Goal: Task Accomplishment & Management: Manage account settings

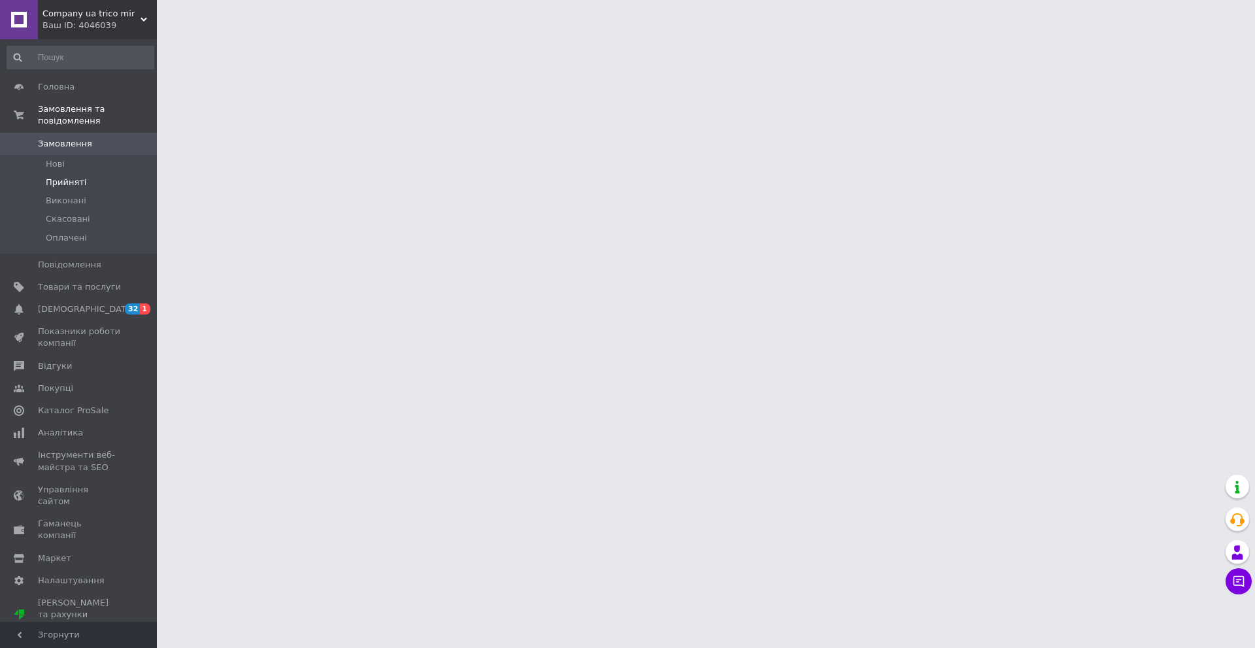
click at [71, 176] on span "Прийняті" at bounding box center [66, 182] width 41 height 12
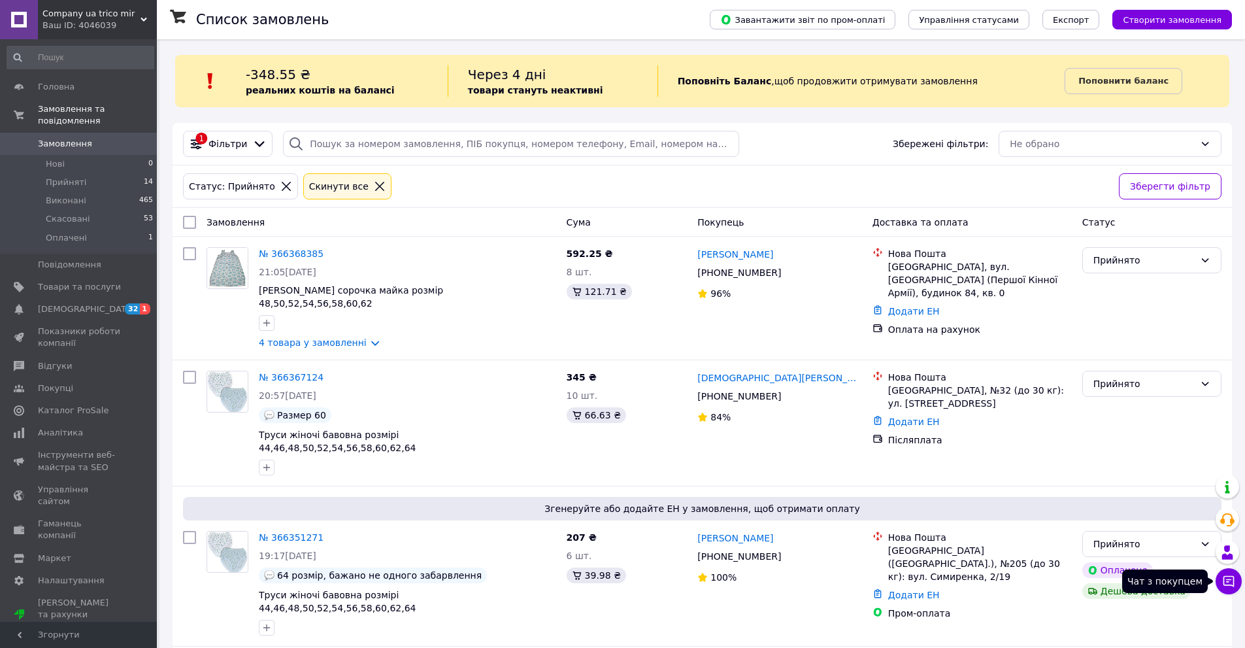
click at [1221, 574] on button "Чат з покупцем" at bounding box center [1228, 581] width 26 height 26
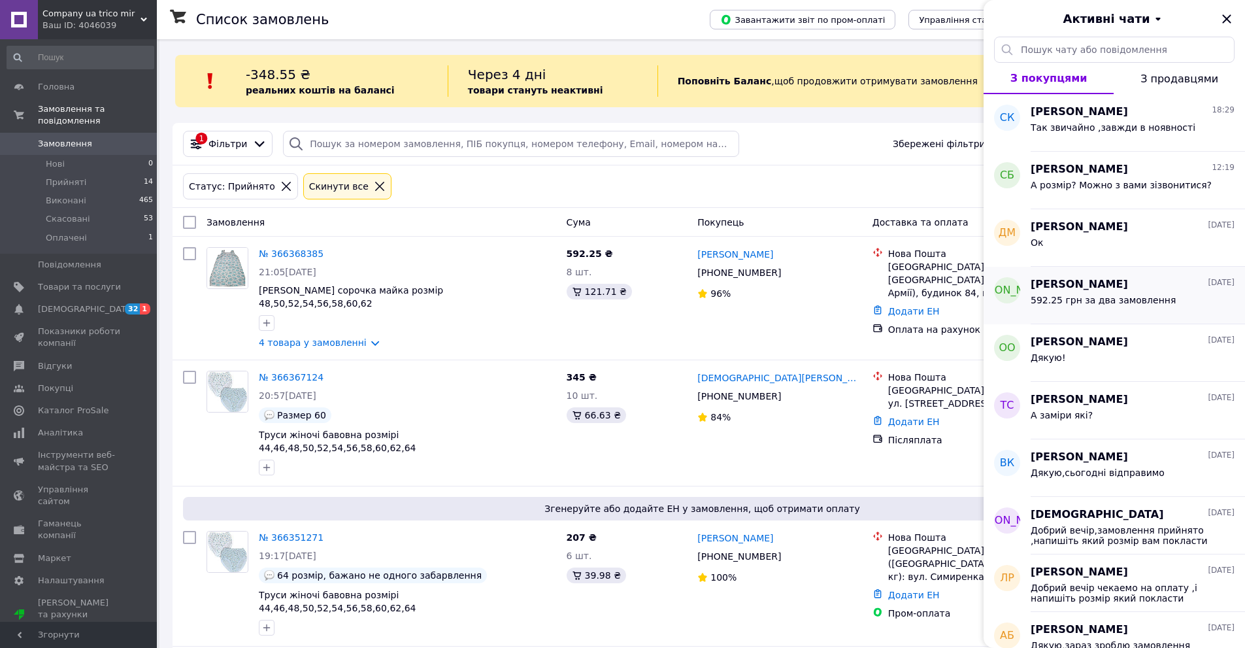
click at [1059, 309] on div "592.25 грн за два замовлення" at bounding box center [1103, 304] width 145 height 18
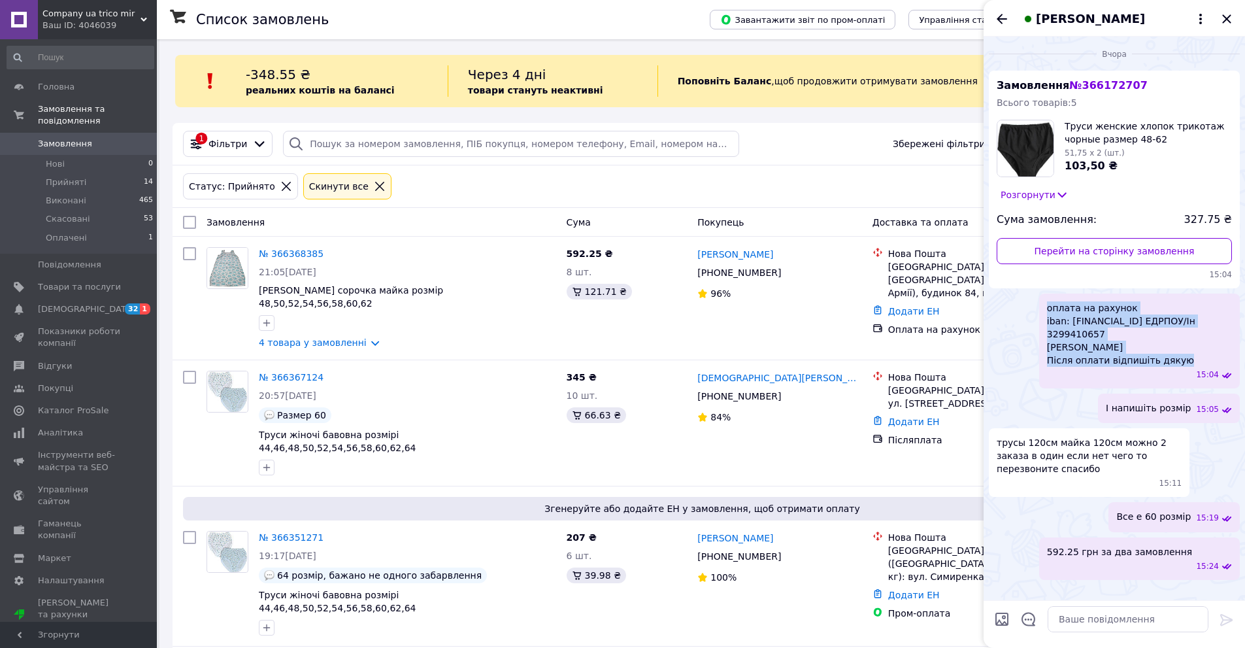
drag, startPoint x: 1048, startPoint y: 308, endPoint x: 1172, endPoint y: 354, distance: 132.3
click at [1172, 354] on span "оплата на рахунок iban: UA543220010000026006350068133 ЕДРПОУ/Ін 3299410657 Фаді…" at bounding box center [1139, 333] width 185 height 65
copy span "оплата на рахунок iban: UA543220010000026006350068133 ЕДРПОУ/Ін 3299410657 Фаді…"
click at [1227, 17] on icon "Закрити" at bounding box center [1227, 19] width 16 height 16
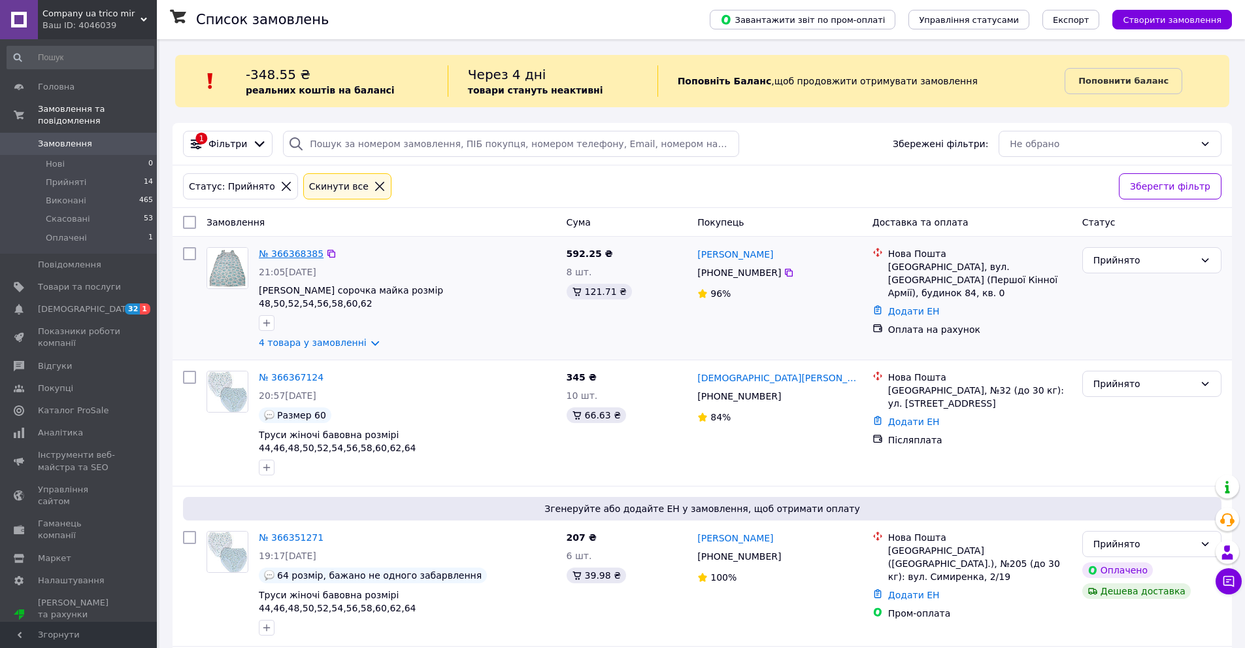
click at [303, 250] on link "№ 366368385" at bounding box center [291, 253] width 65 height 10
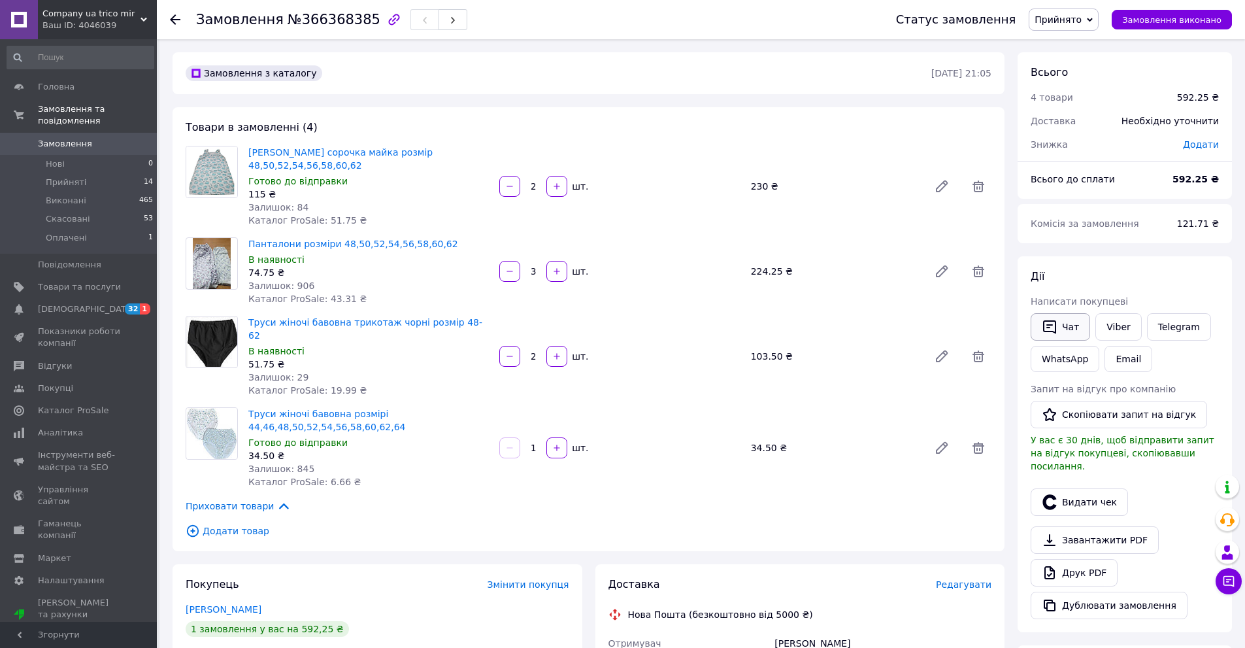
click at [1074, 329] on button "Чат" at bounding box center [1060, 326] width 59 height 27
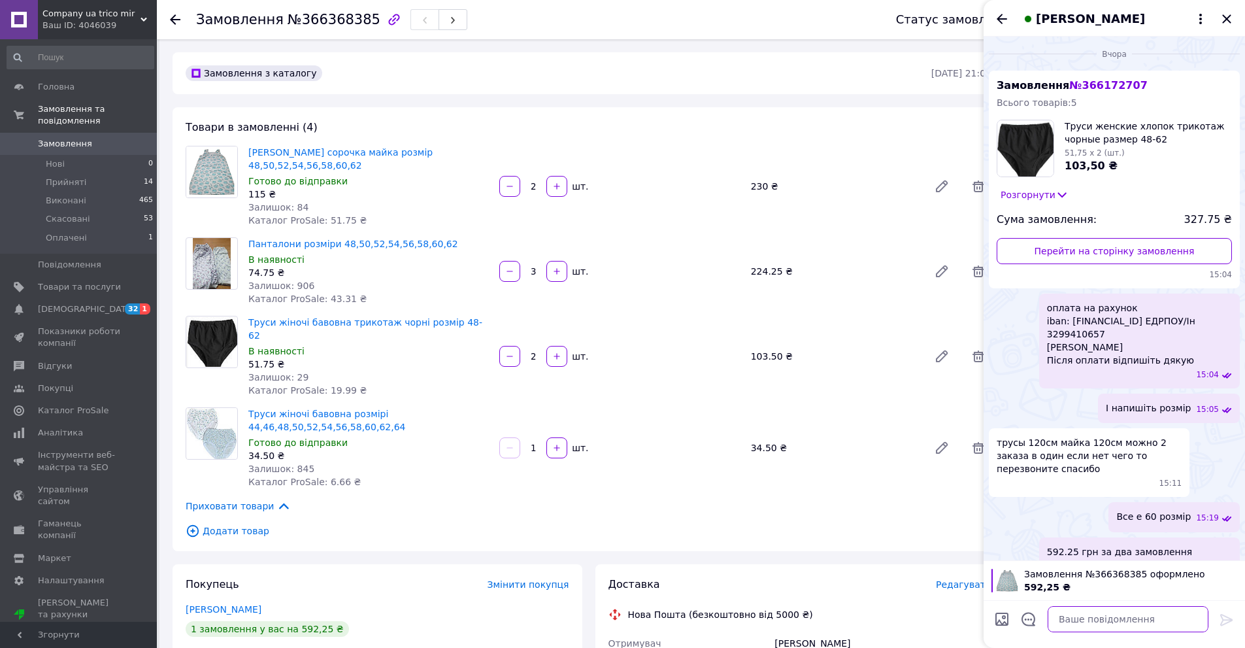
click at [1099, 621] on textarea at bounding box center [1128, 619] width 161 height 26
paste textarea "оплата на рахунок iban: UA543220010000026006350068133 ЕДРПОУ/Ін 3299410657 Фаді…"
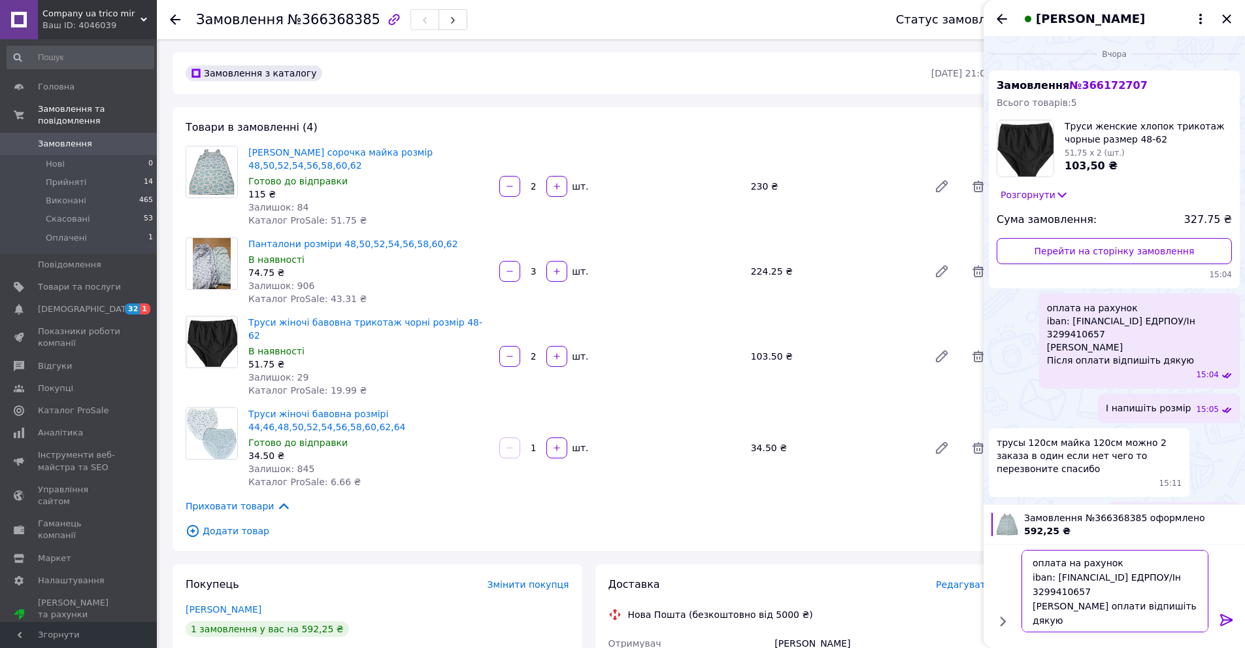
scroll to position [9, 0]
type textarea "оплата на рахунок iban: UA543220010000026006350068133 ЕДРПОУ/Ін 3299410657 Фаді…"
click at [1227, 619] on icon at bounding box center [1226, 620] width 12 height 12
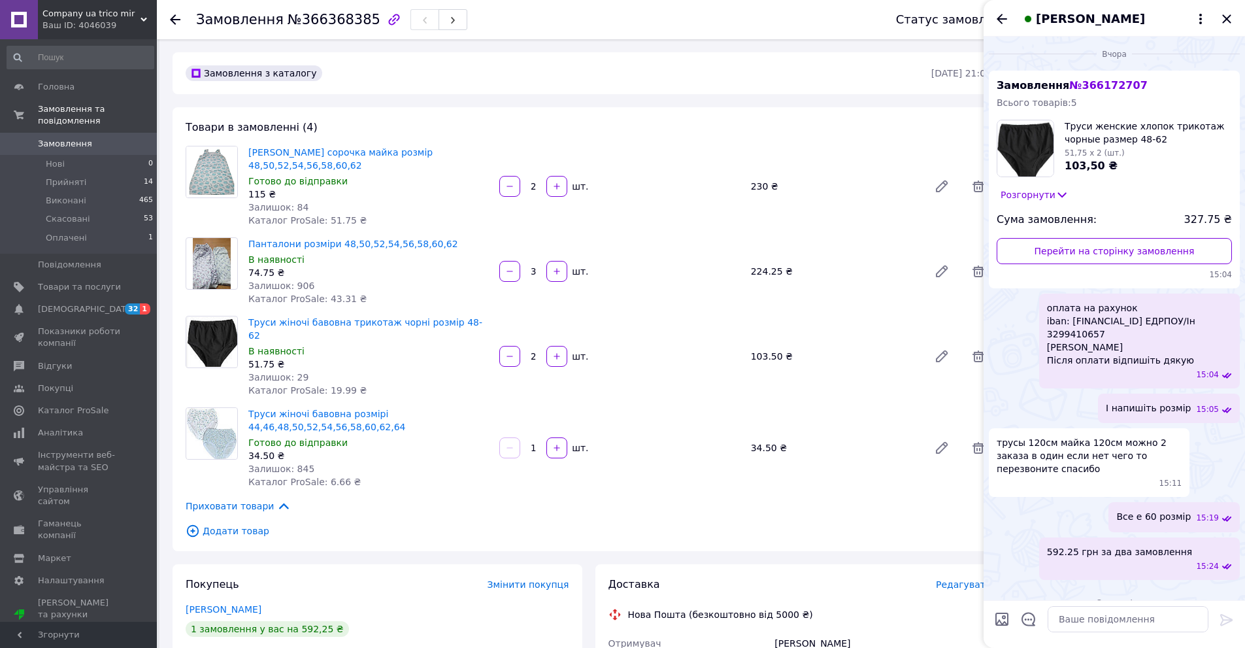
scroll to position [316, 0]
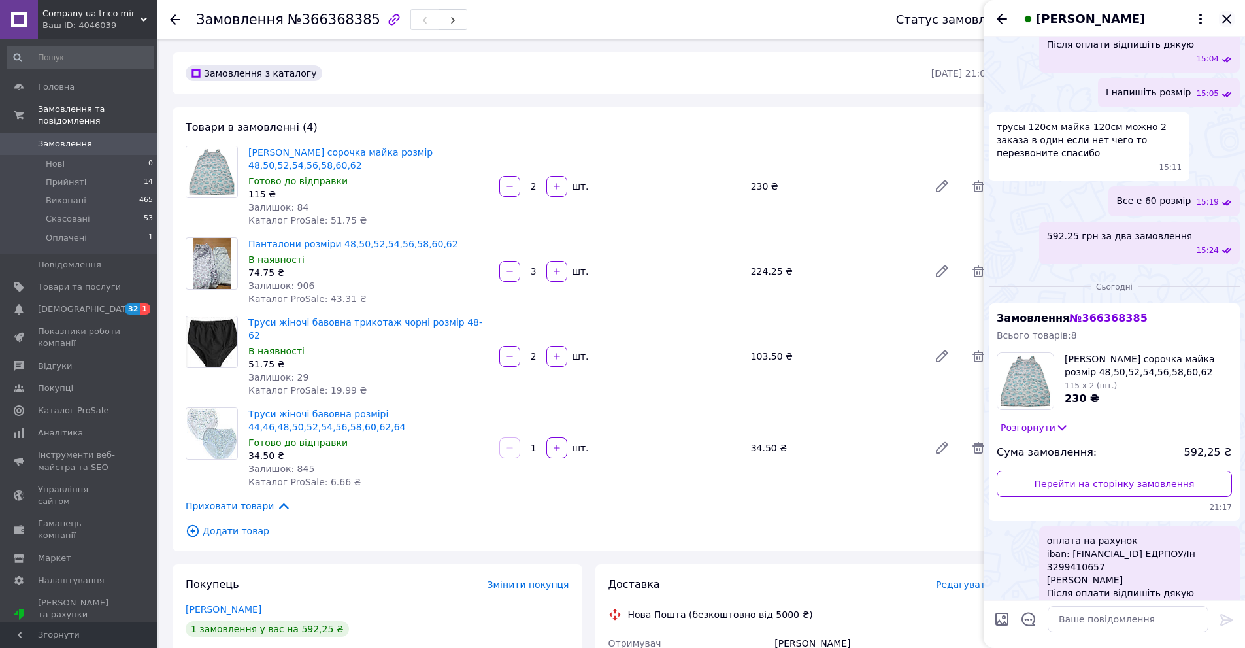
click at [1229, 22] on icon "Закрити" at bounding box center [1227, 19] width 16 height 16
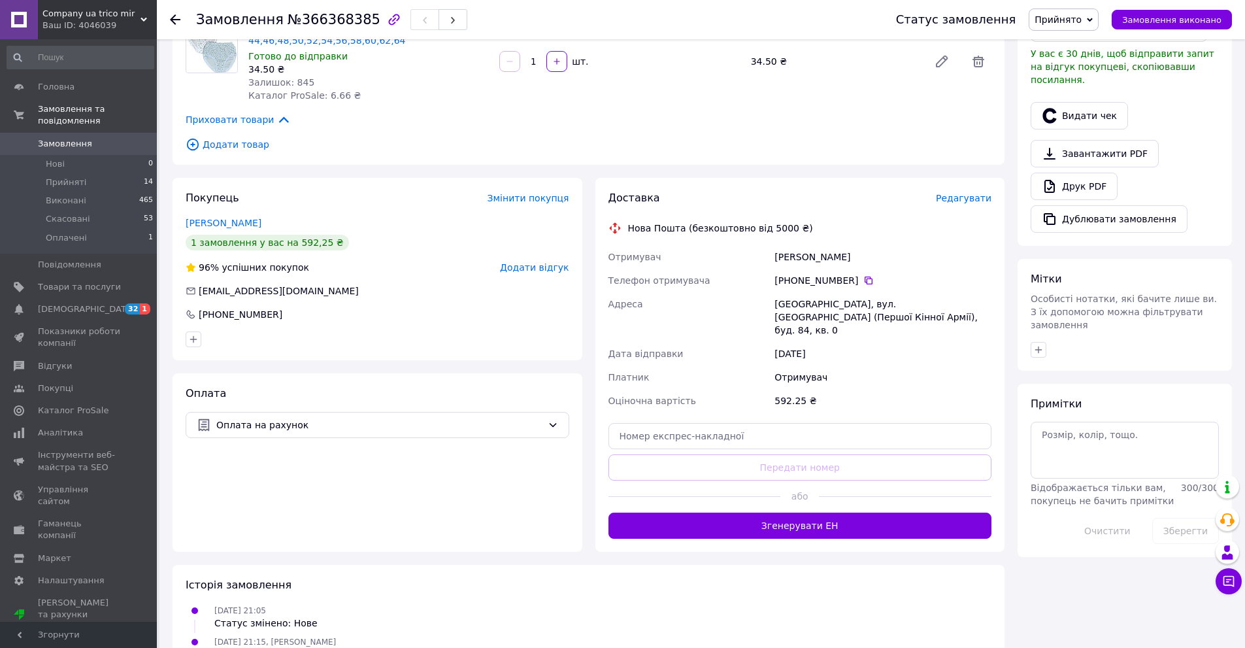
scroll to position [0, 0]
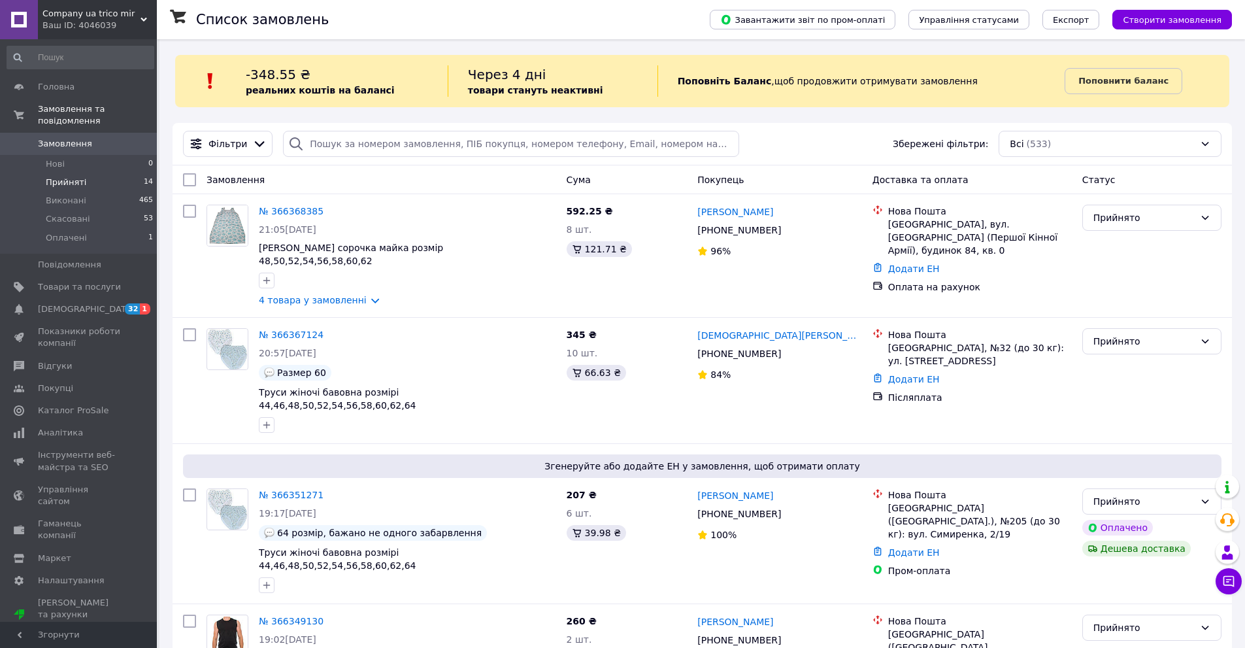
click at [61, 176] on span "Прийняті" at bounding box center [66, 182] width 41 height 12
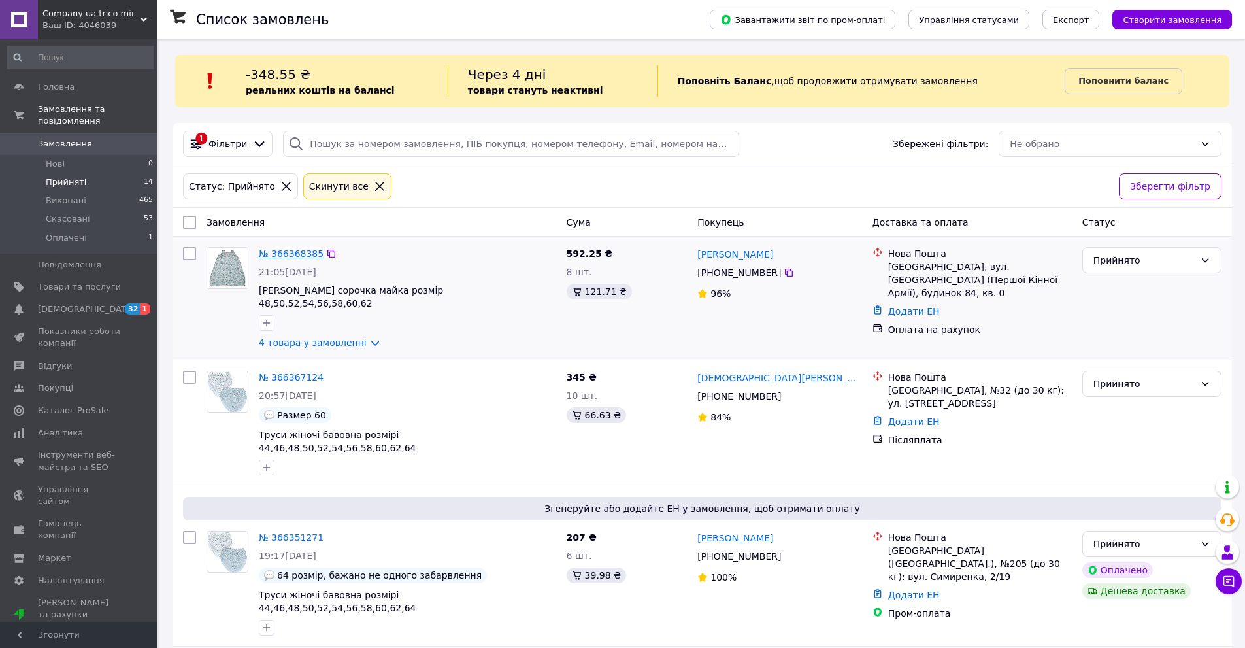
click at [269, 251] on link "№ 366368385" at bounding box center [291, 253] width 65 height 10
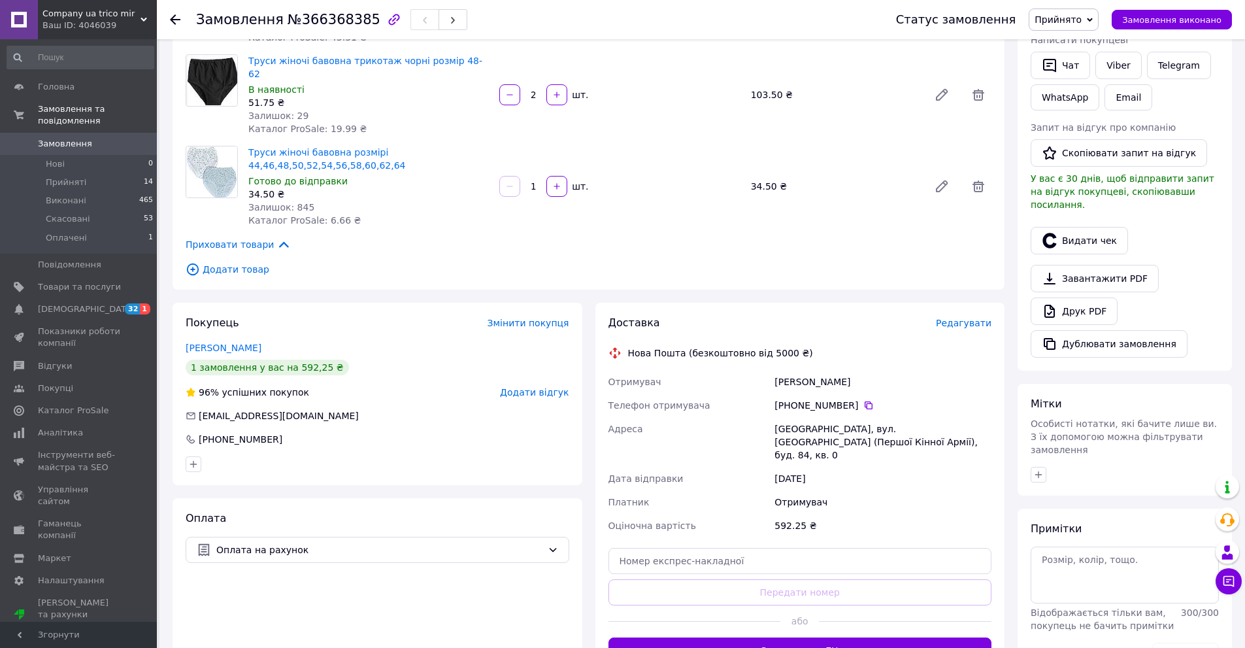
scroll to position [386, 0]
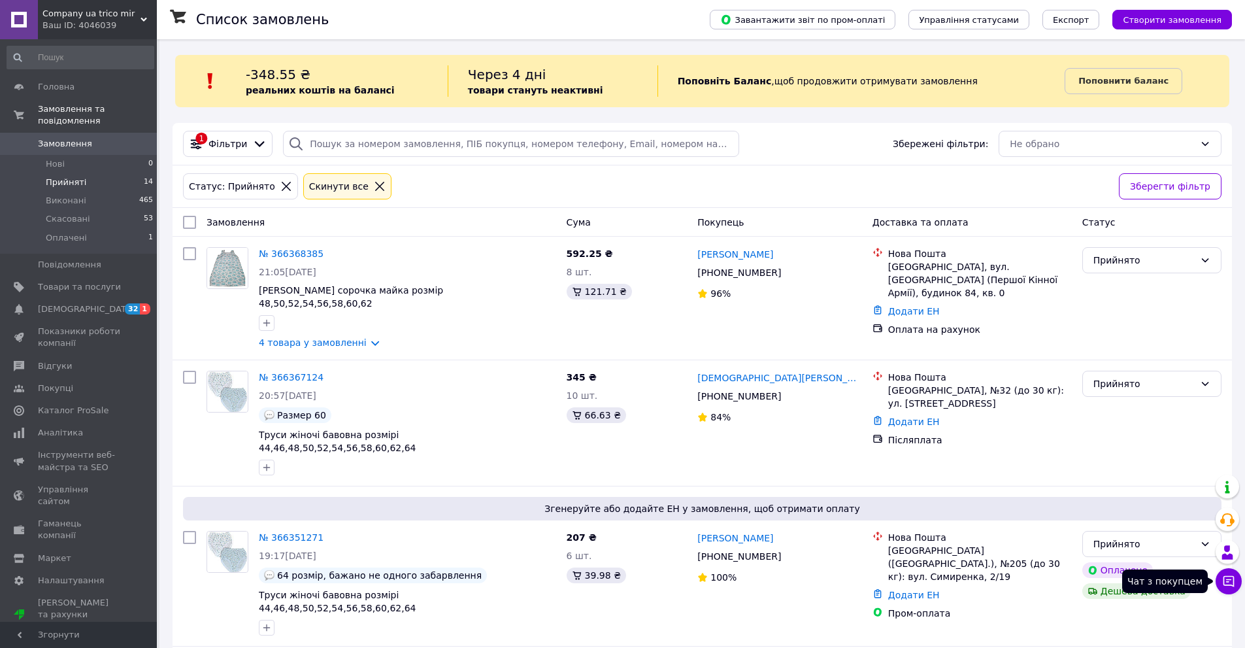
click at [1229, 573] on button "Чат з покупцем" at bounding box center [1228, 581] width 26 height 26
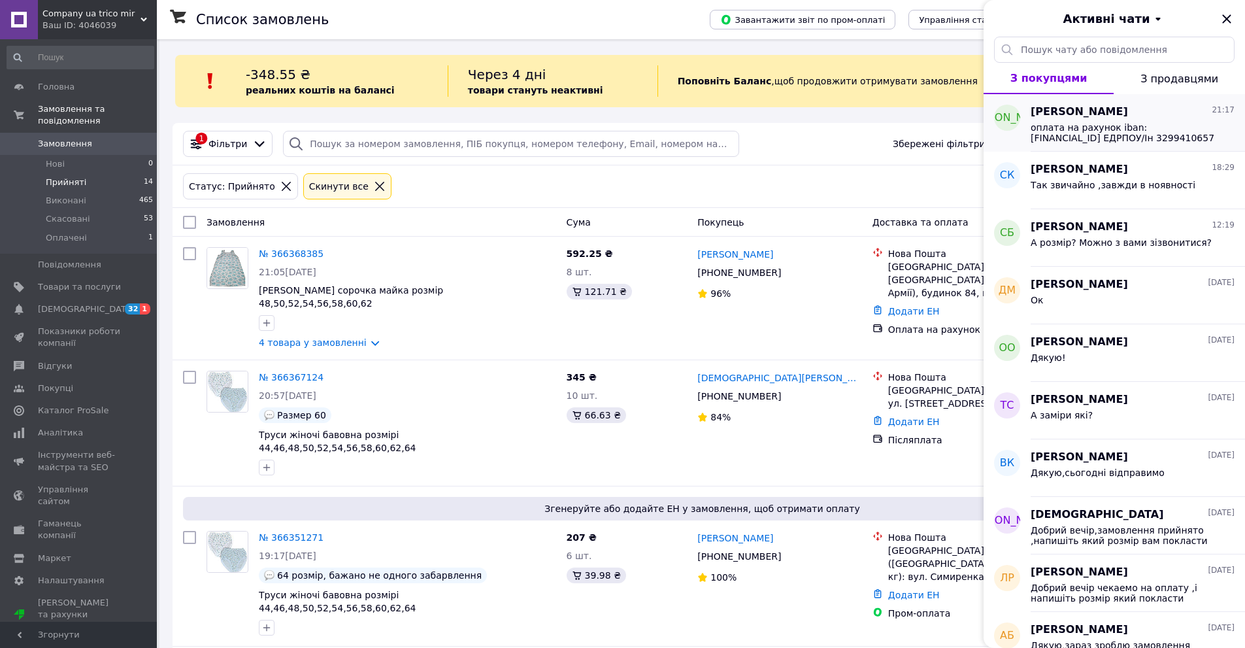
click at [1066, 132] on span "оплата на рахунок iban: UA543220010000026006350068133 ЕДРПОУ/Ін 3299410657 Фаді…" at bounding box center [1124, 132] width 186 height 21
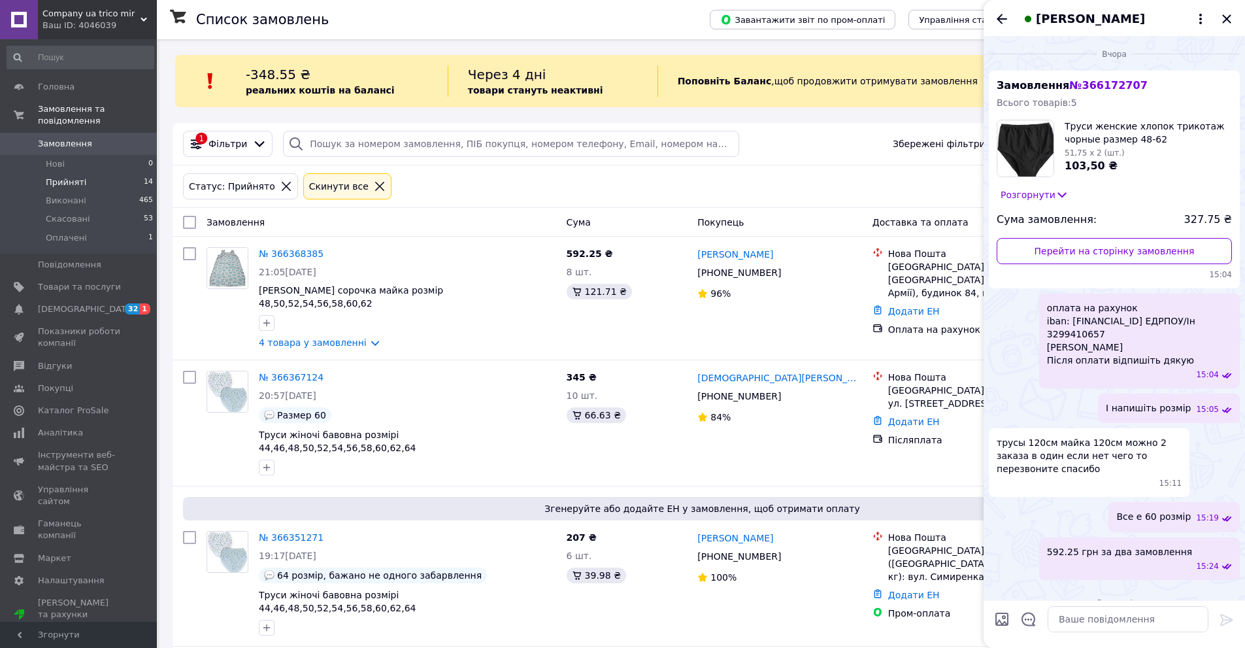
click at [58, 138] on span "Замовлення" at bounding box center [65, 144] width 54 height 12
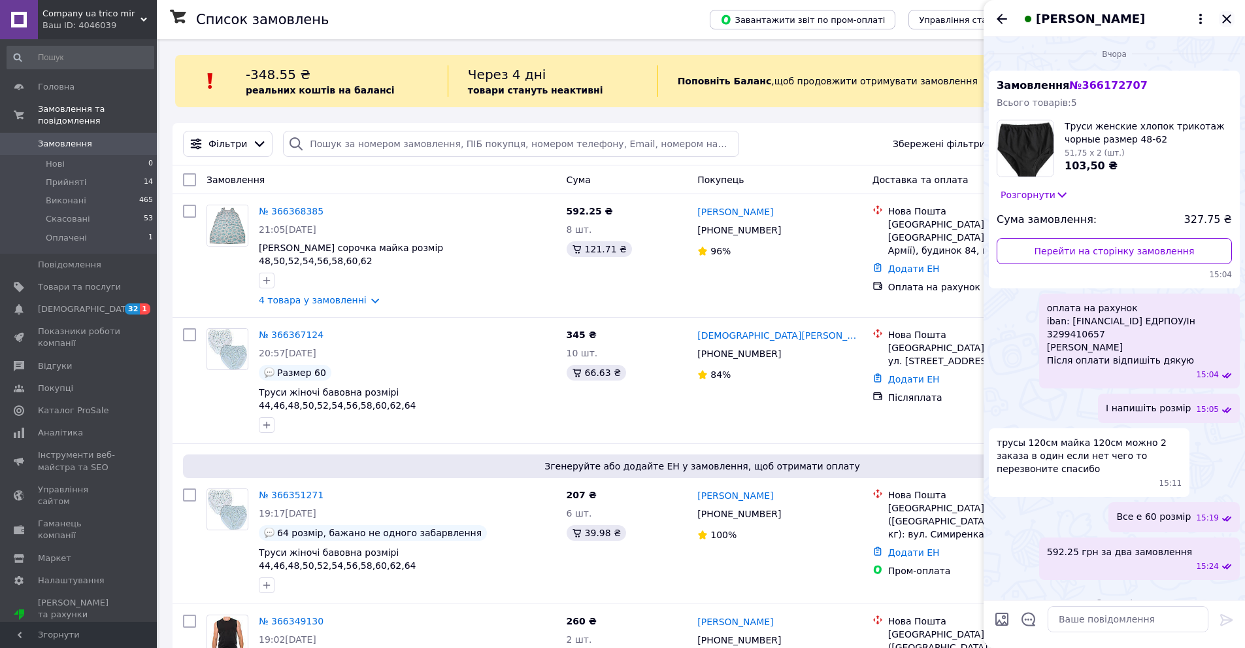
click at [1230, 20] on icon "Закрити" at bounding box center [1227, 19] width 16 height 16
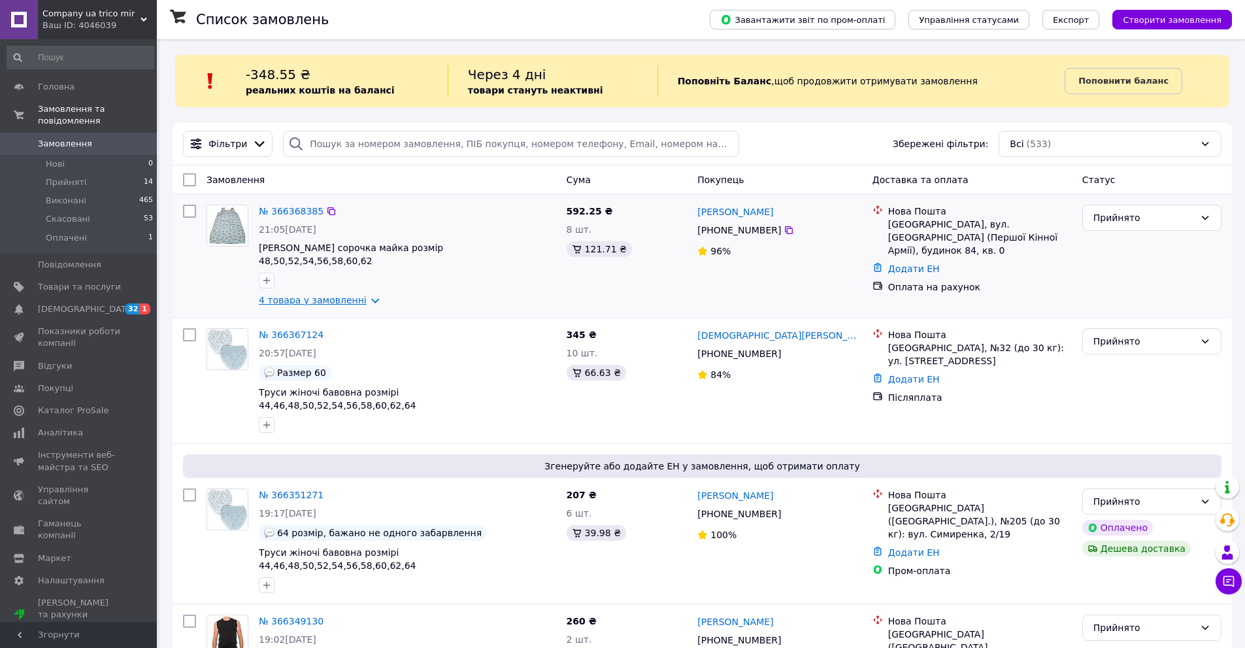
click at [322, 295] on link "4 товара у замовленні" at bounding box center [313, 300] width 108 height 10
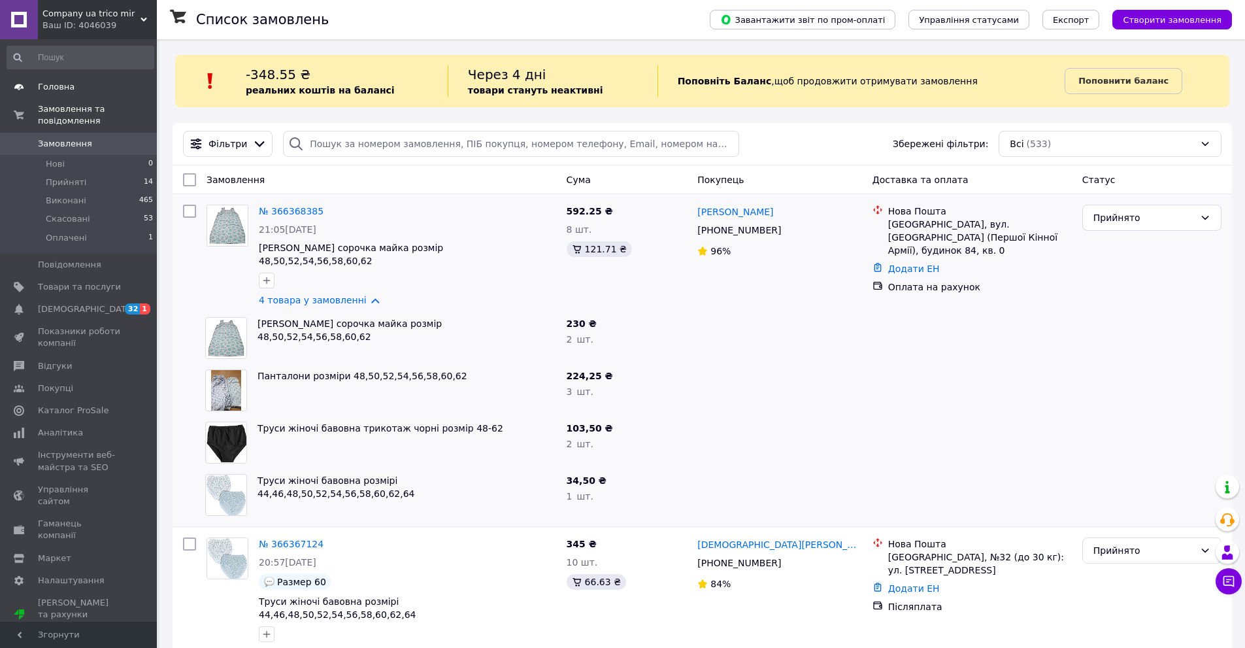
click at [66, 88] on span "Головна" at bounding box center [56, 87] width 37 height 12
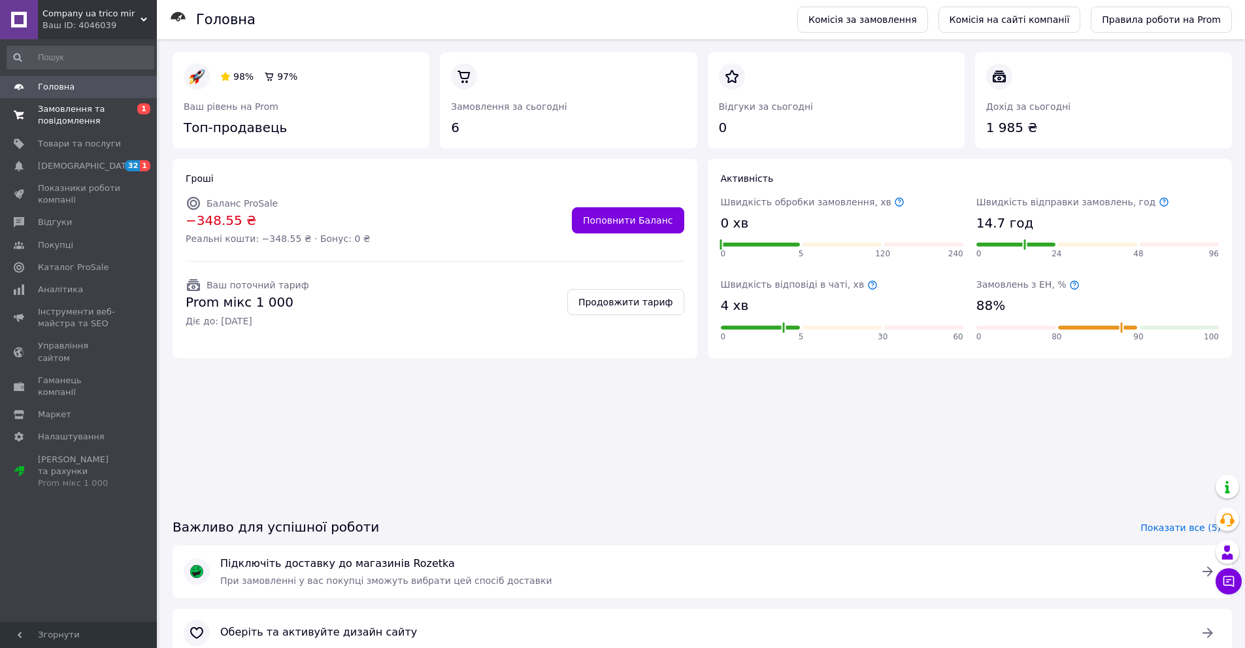
click at [73, 116] on span "Замовлення та повідомлення" at bounding box center [79, 115] width 83 height 24
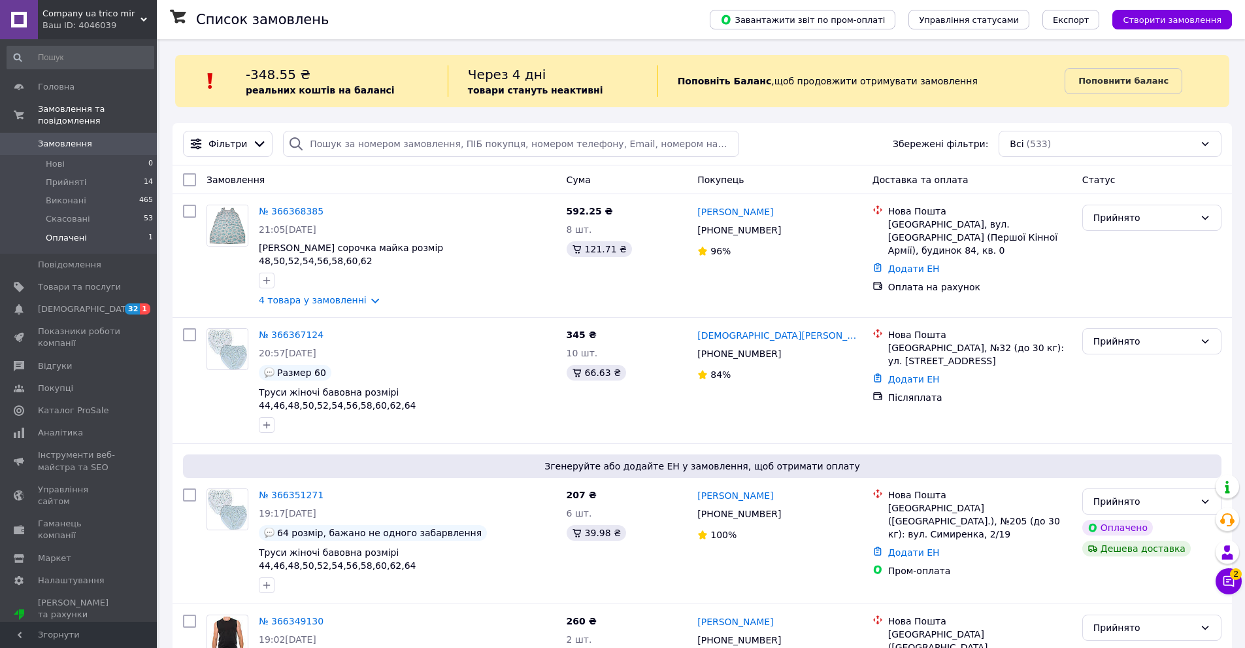
click at [54, 229] on li "Оплачені 1" at bounding box center [80, 241] width 161 height 25
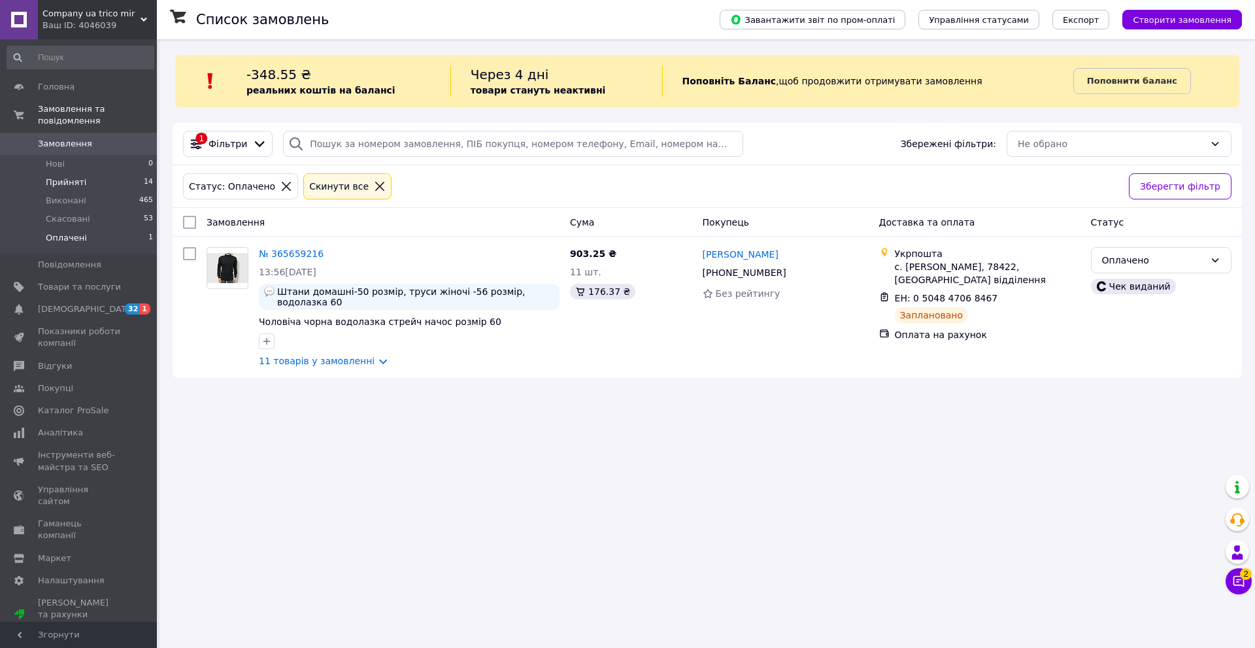
click at [63, 173] on li "Прийняті 14" at bounding box center [80, 182] width 161 height 18
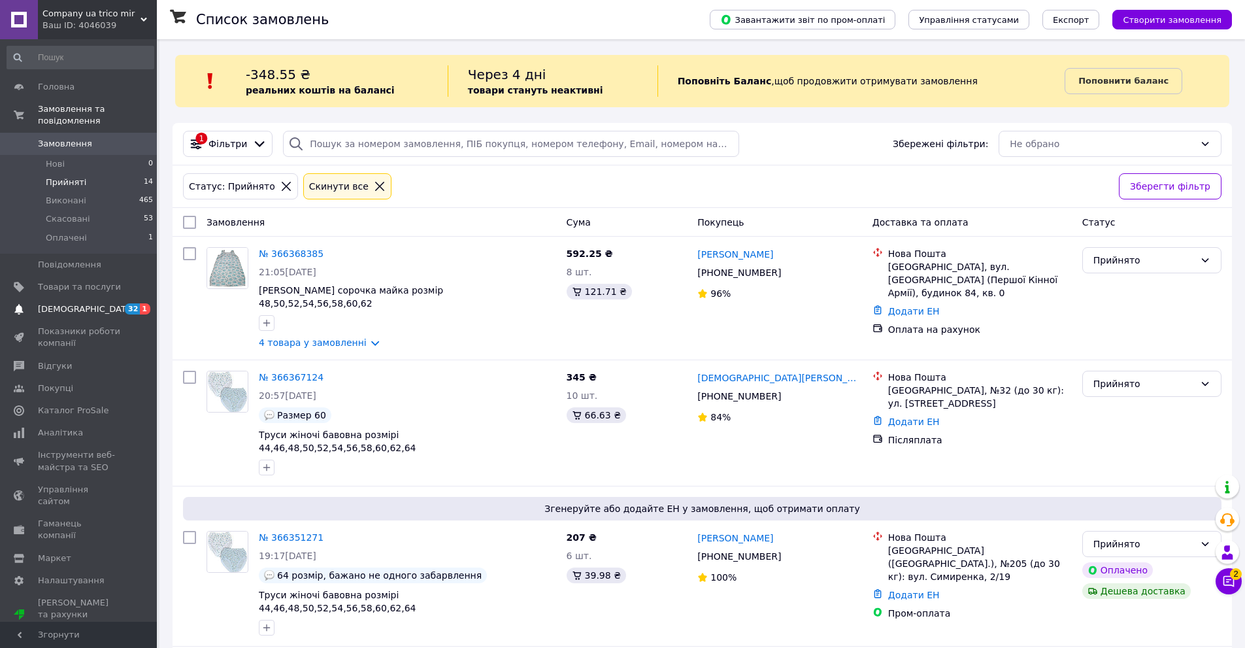
click at [52, 298] on link "Сповіщення 32 1" at bounding box center [80, 309] width 161 height 22
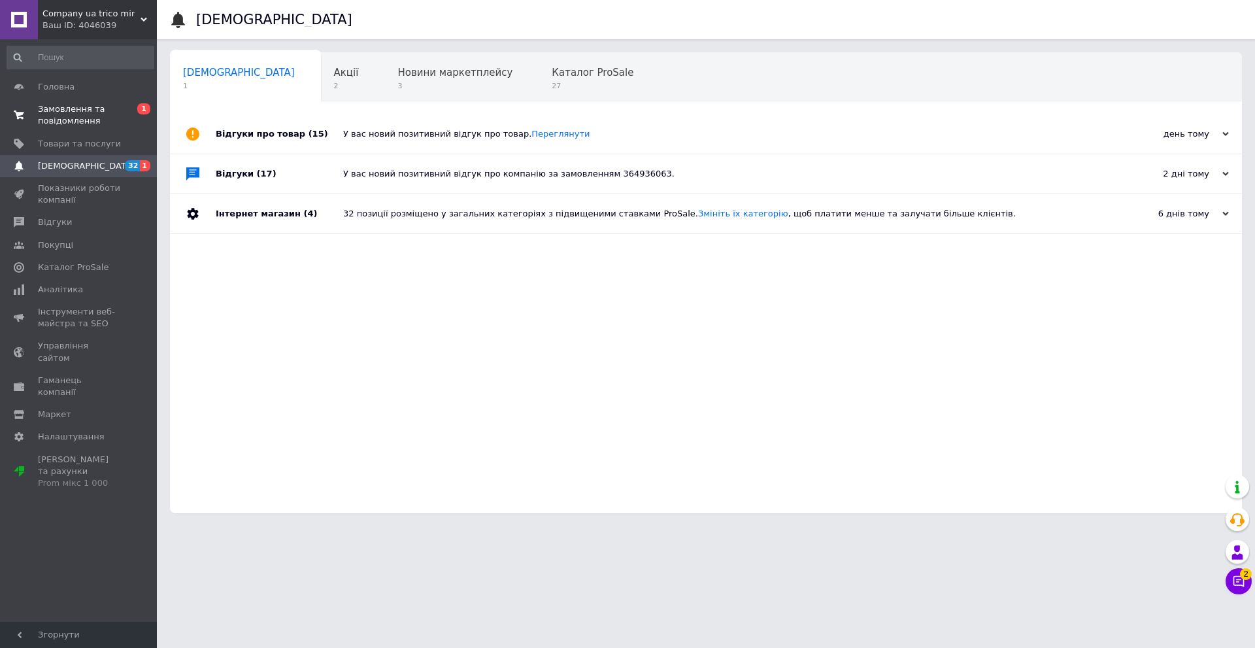
click at [55, 114] on span "Замовлення та повідомлення" at bounding box center [79, 115] width 83 height 24
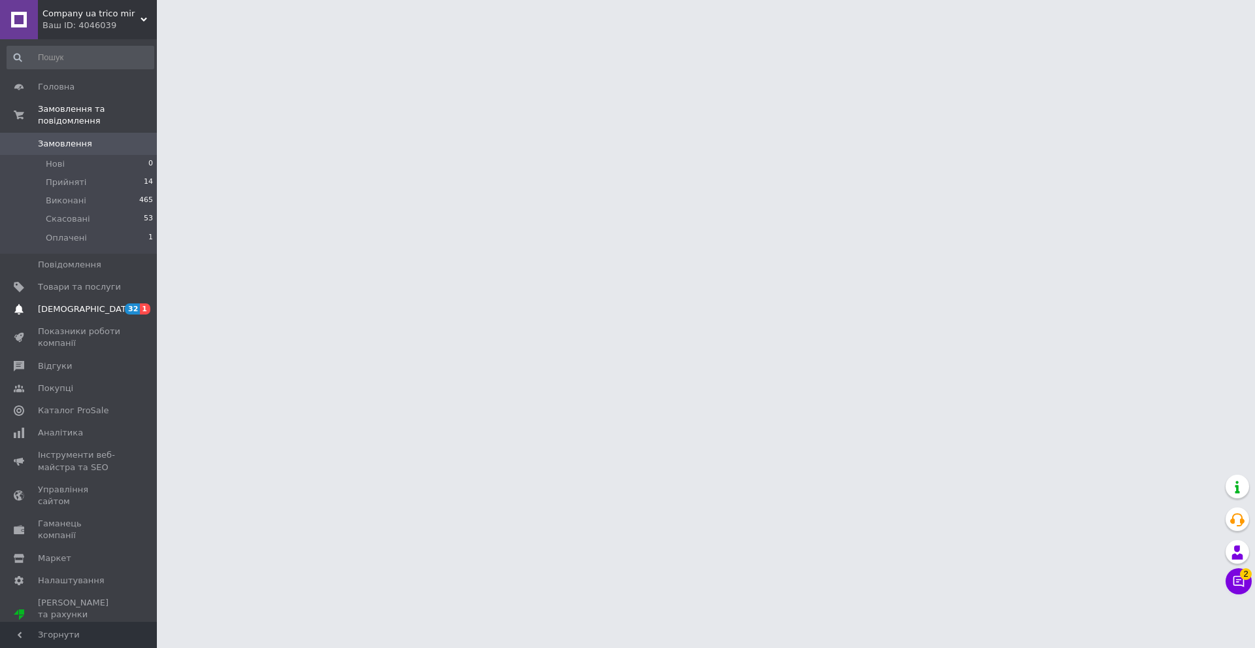
click at [58, 303] on span "[DEMOGRAPHIC_DATA]" at bounding box center [86, 309] width 97 height 12
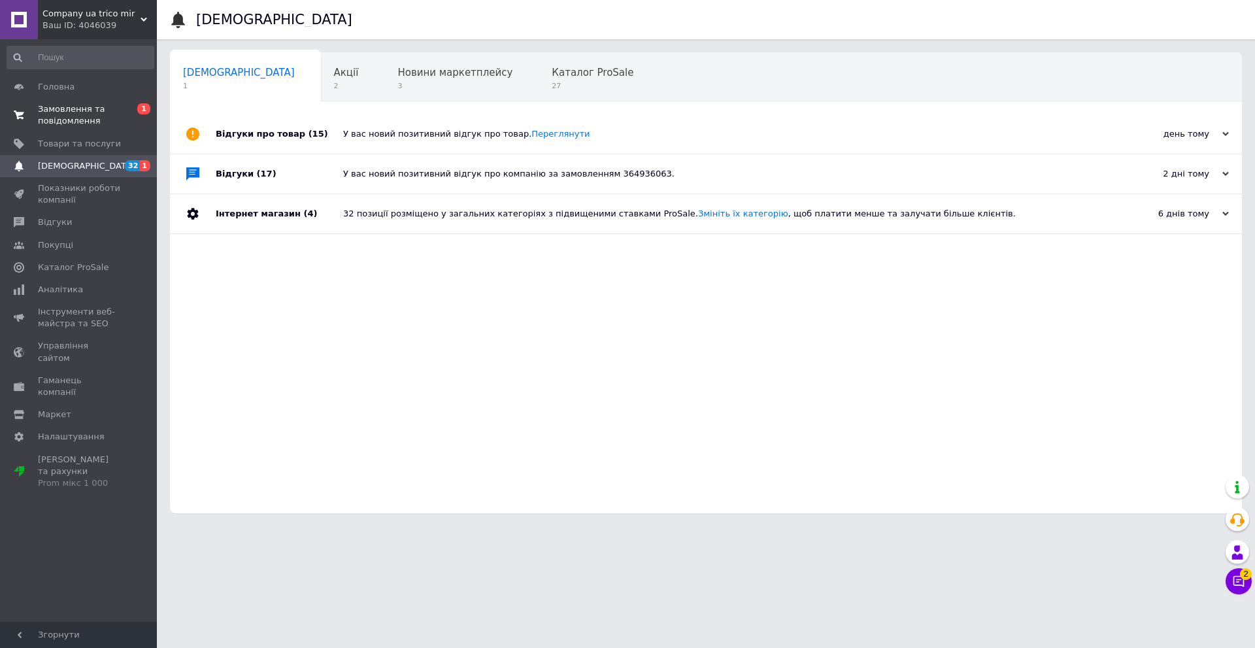
click at [40, 107] on span "Замовлення та повідомлення" at bounding box center [79, 115] width 83 height 24
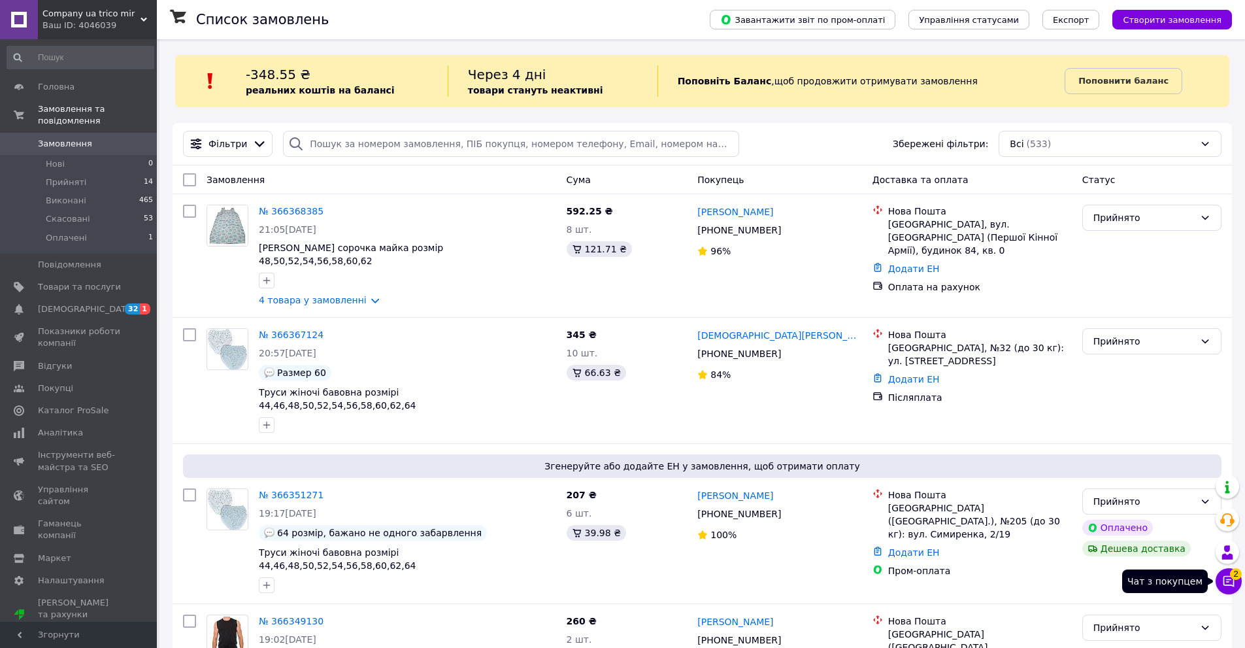
click at [1225, 579] on icon at bounding box center [1228, 580] width 13 height 13
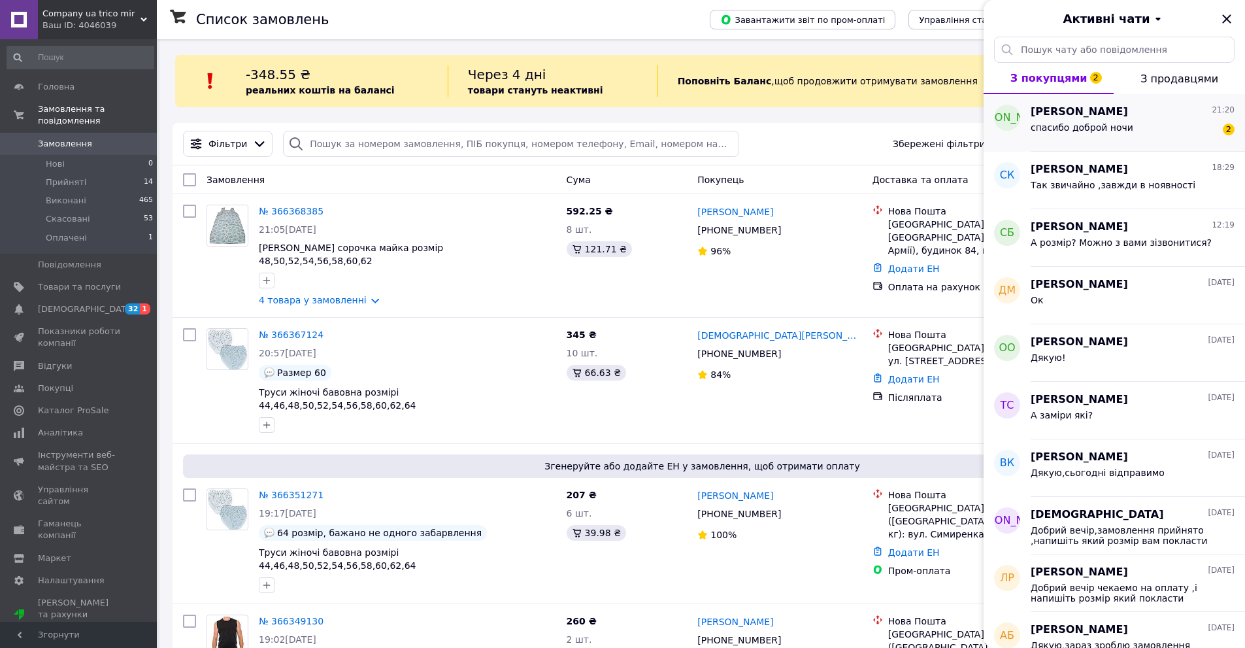
click at [1071, 142] on div "Ирина Дорошенко 21:20 спасибо доброй ночи 2" at bounding box center [1138, 123] width 214 height 58
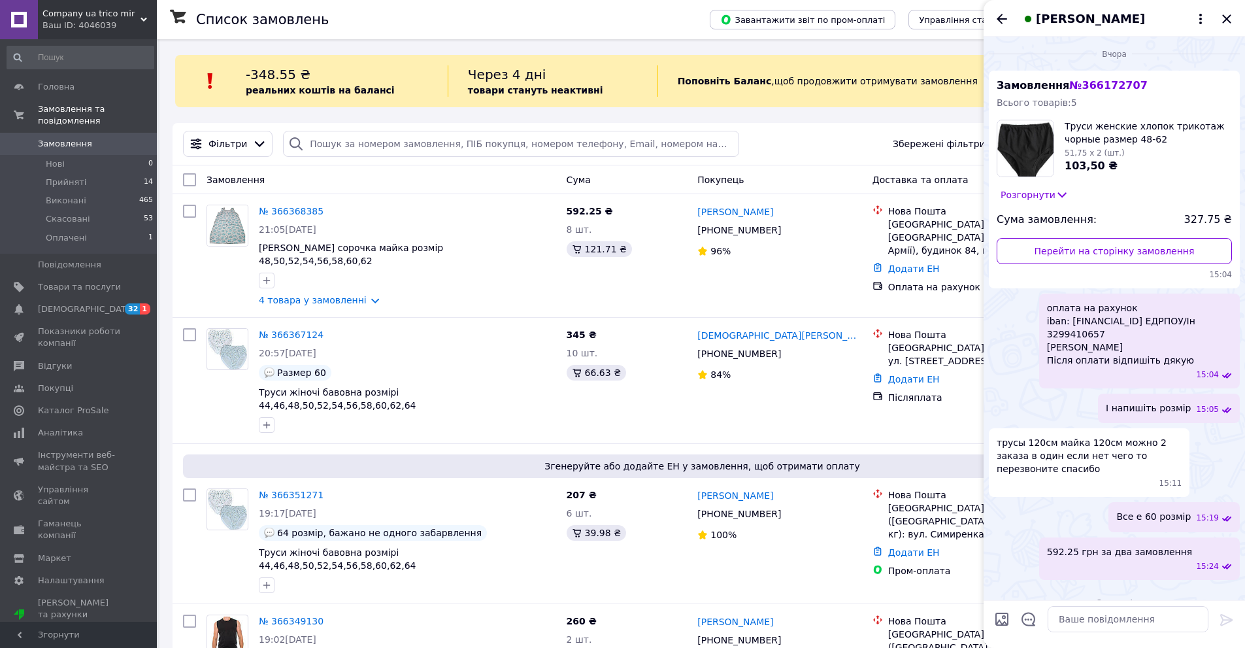
scroll to position [408, 0]
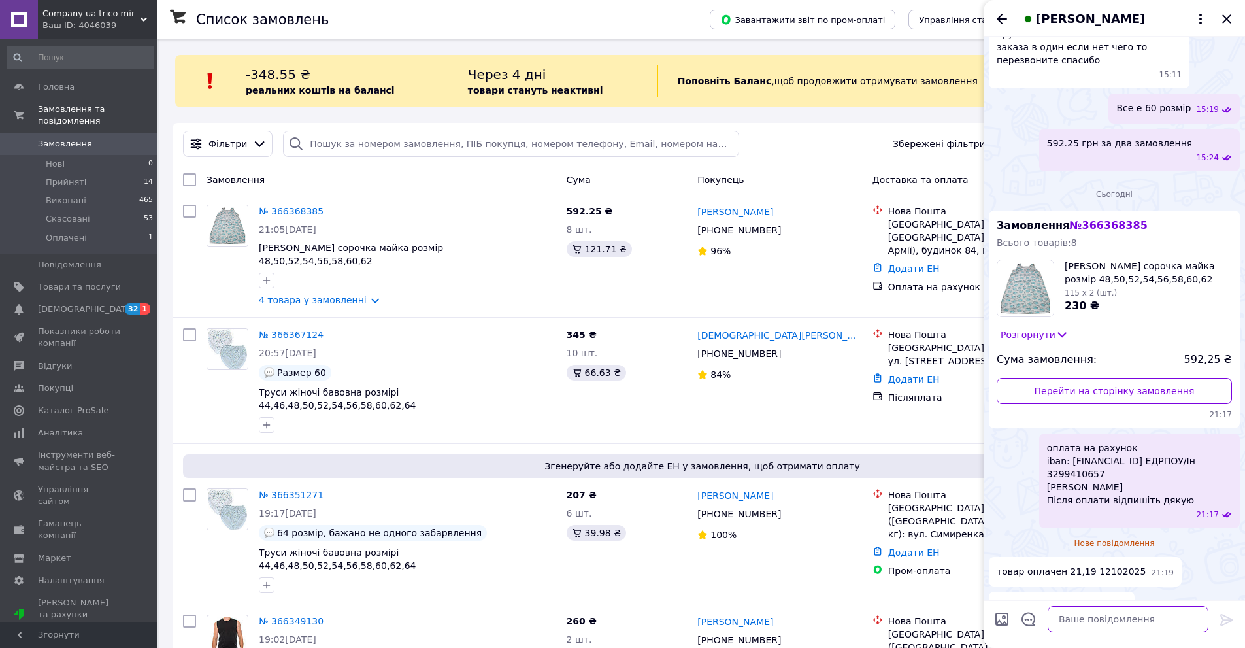
click at [1108, 612] on textarea at bounding box center [1128, 619] width 161 height 26
drag, startPoint x: 996, startPoint y: 578, endPoint x: 1089, endPoint y: 578, distance: 93.4
click at [1089, 591] on div "спасибо доброй ночи 21:20" at bounding box center [1062, 605] width 146 height 29
copy span "спасибо доброй ночи"
click at [1083, 619] on textarea at bounding box center [1128, 619] width 161 height 26
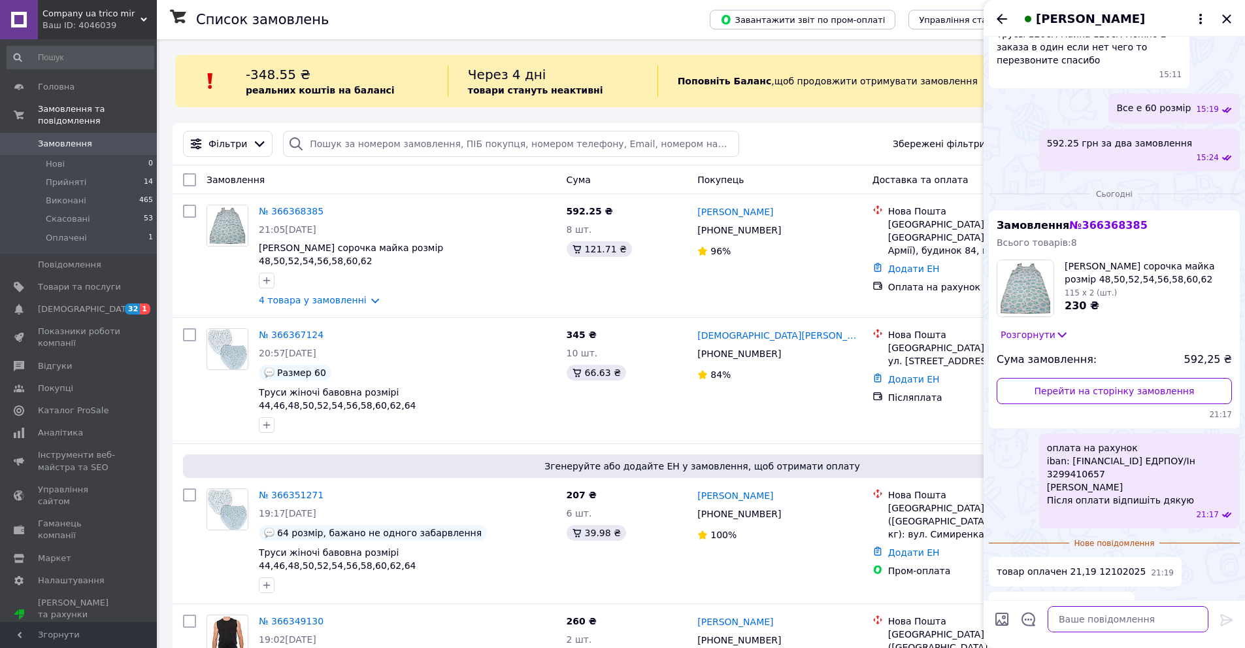
paste textarea "спасибо доброй ночи"
type textarea "спасибо доброй ночи"
click at [1221, 618] on icon at bounding box center [1227, 620] width 16 height 16
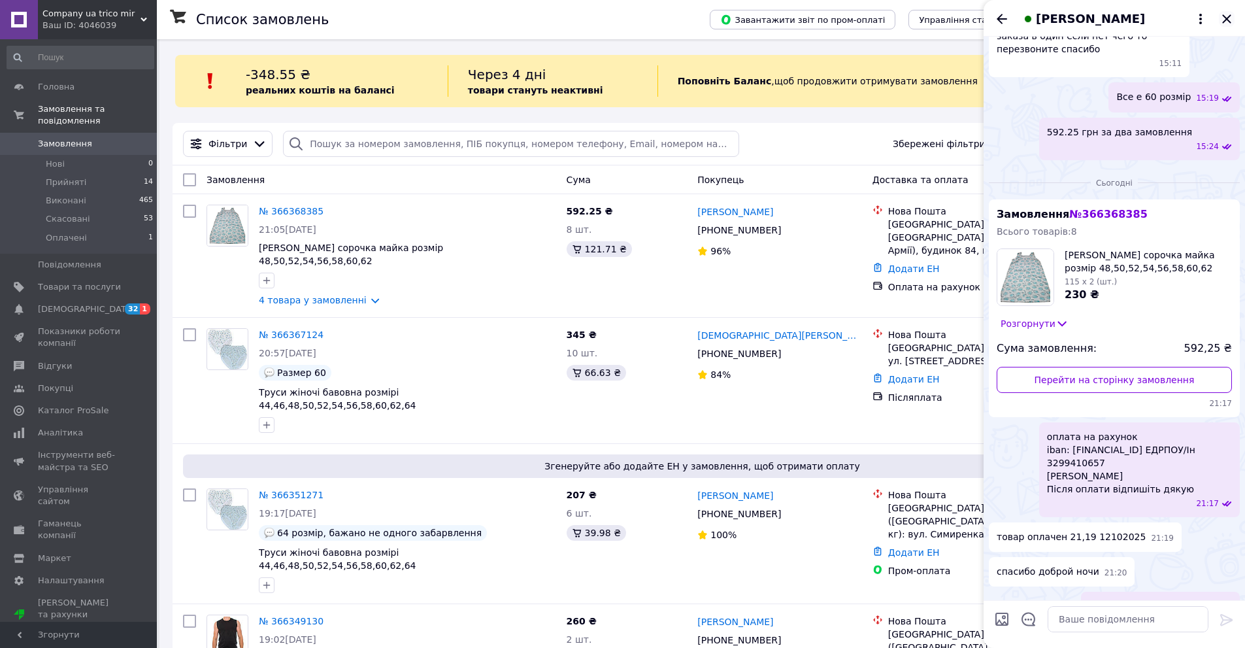
click at [1225, 20] on icon "Закрити" at bounding box center [1226, 18] width 8 height 8
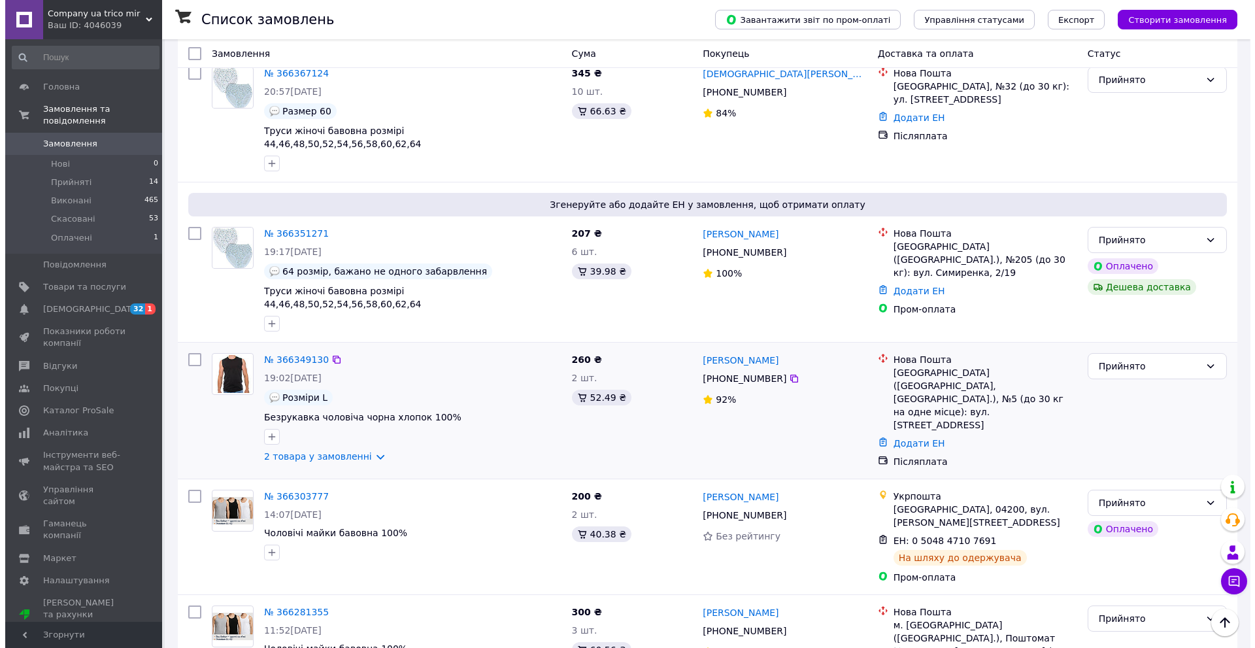
scroll to position [0, 0]
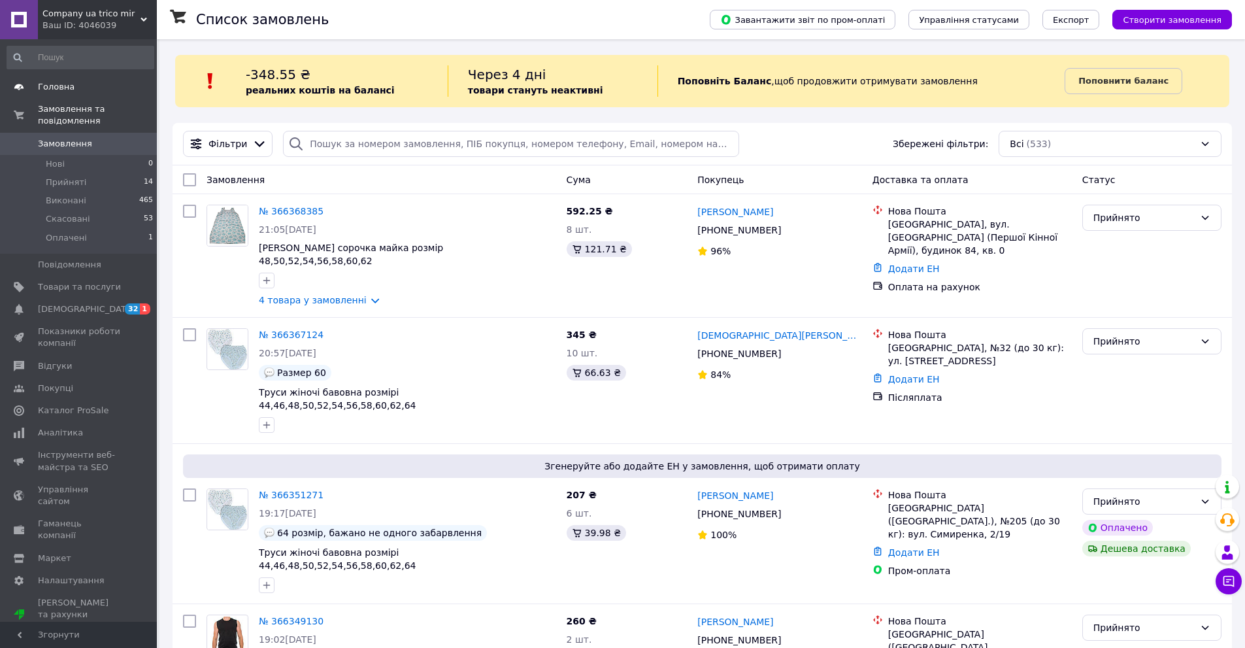
click at [54, 80] on link "Головна" at bounding box center [80, 87] width 161 height 22
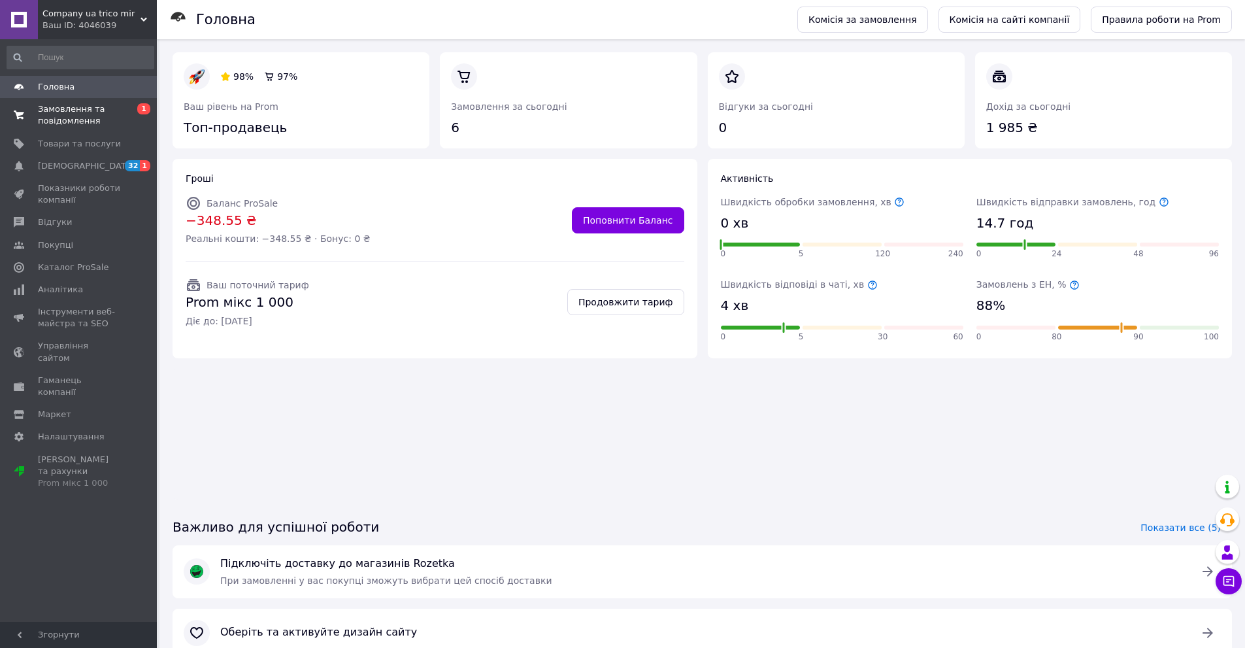
click at [80, 109] on span "Замовлення та повідомлення" at bounding box center [79, 115] width 83 height 24
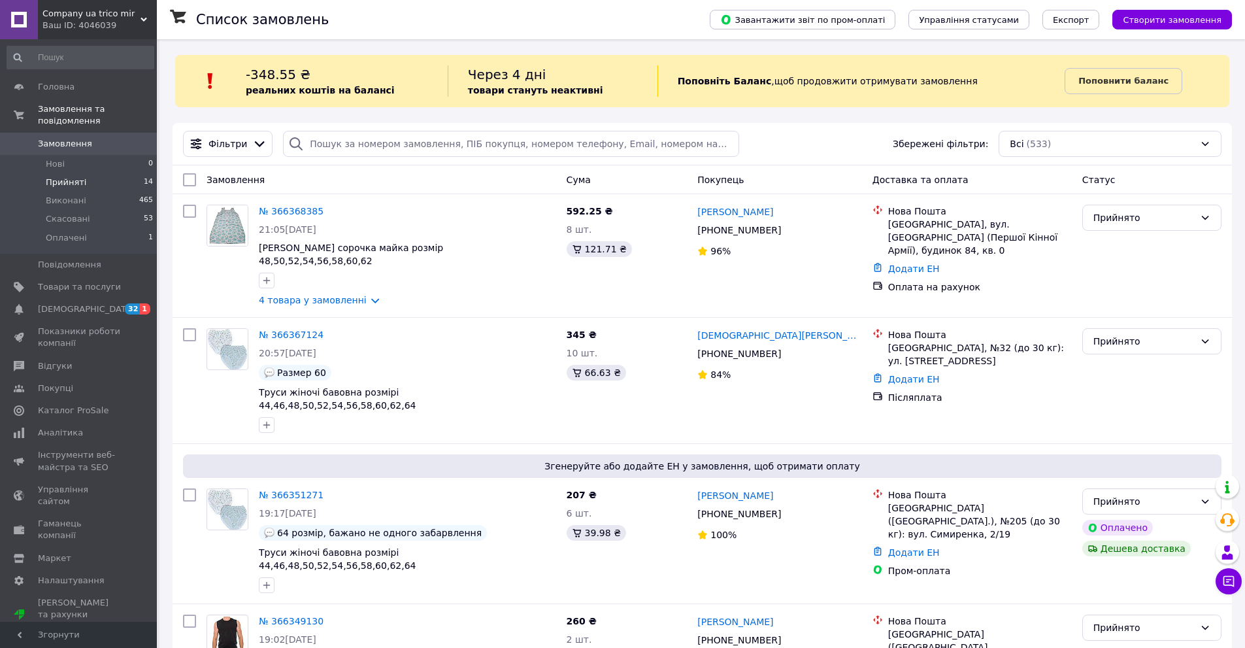
click at [57, 173] on li "Прийняті 14" at bounding box center [80, 182] width 161 height 18
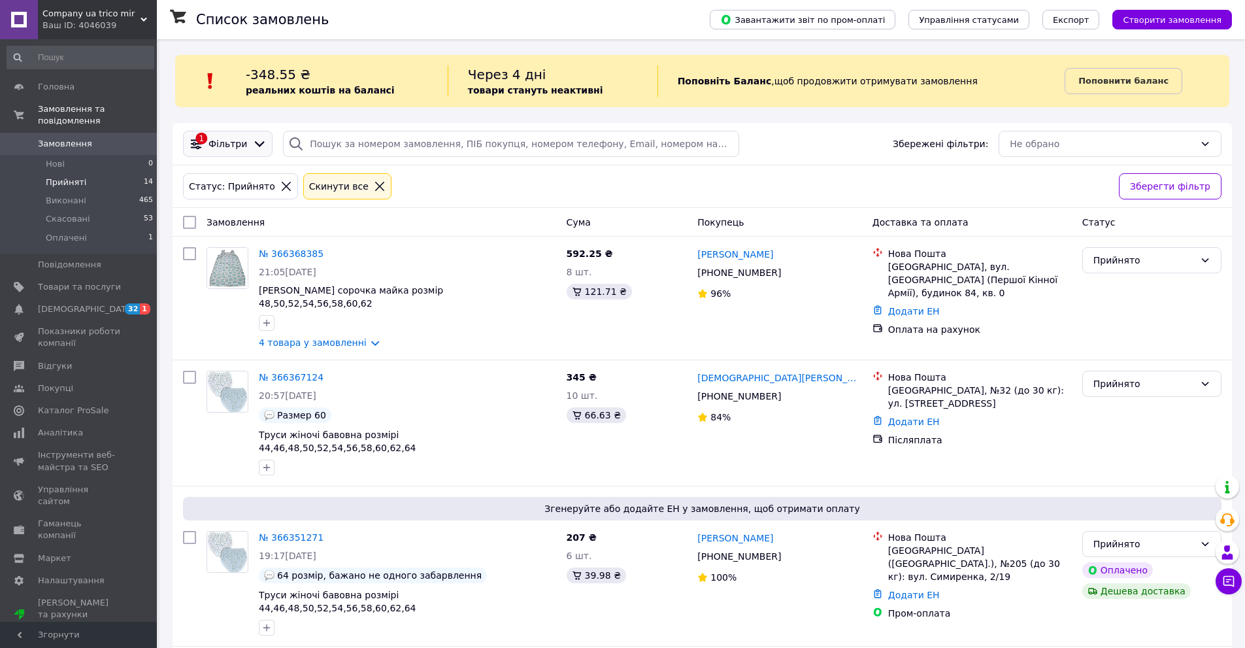
click at [227, 145] on span "Фільтри" at bounding box center [227, 143] width 39 height 13
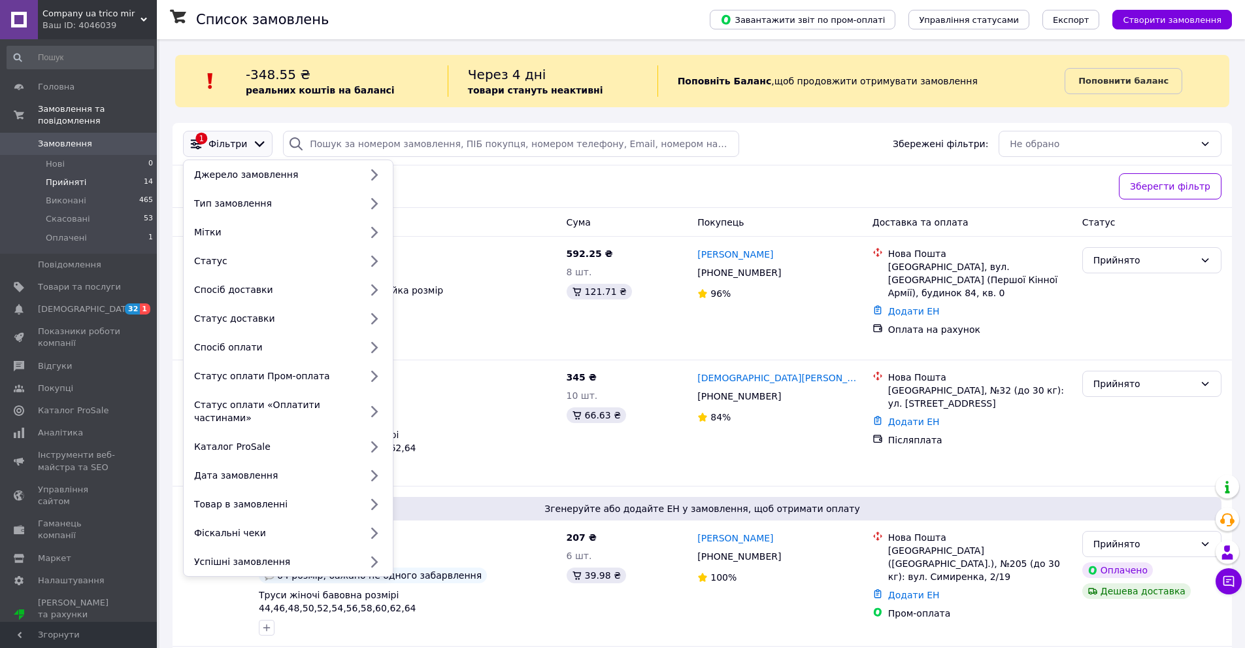
click at [227, 145] on span "Фільтри" at bounding box center [227, 143] width 39 height 13
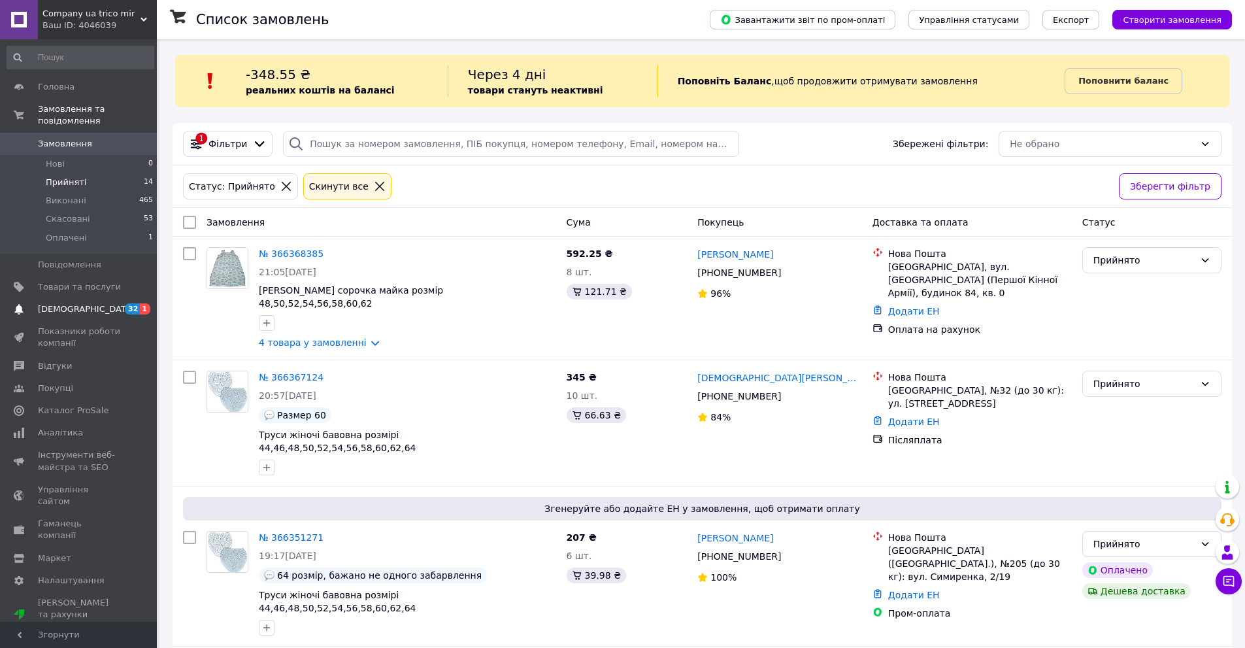
click at [93, 298] on link "Сповіщення 32 1" at bounding box center [80, 309] width 161 height 22
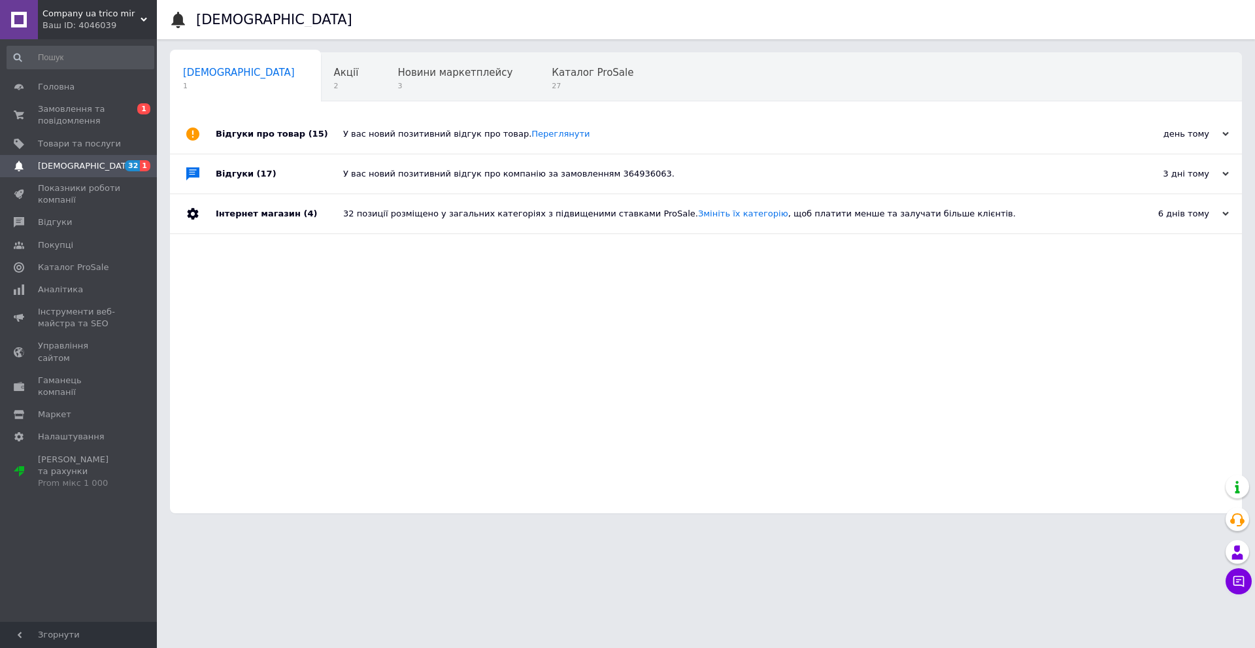
click at [82, 74] on div "Головна Замовлення та повідомлення 0 1 Товари та послуги Сповіщення 32 1 Показн…" at bounding box center [80, 332] width 161 height 586
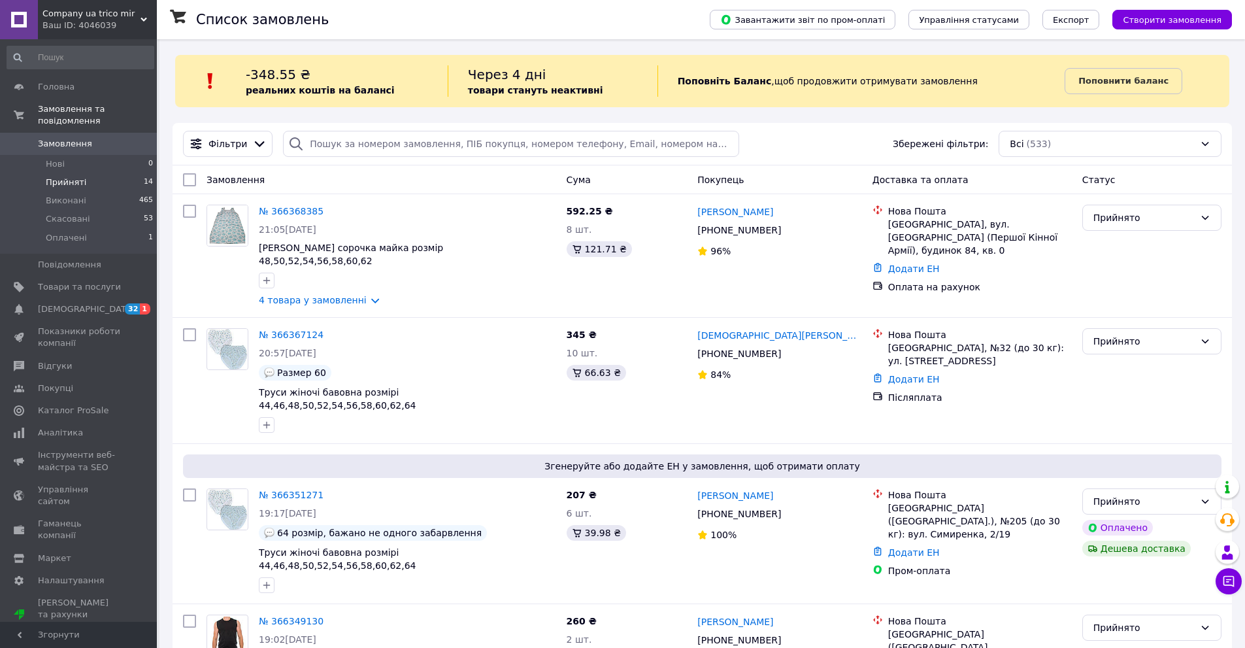
click at [86, 173] on li "Прийняті 14" at bounding box center [80, 182] width 161 height 18
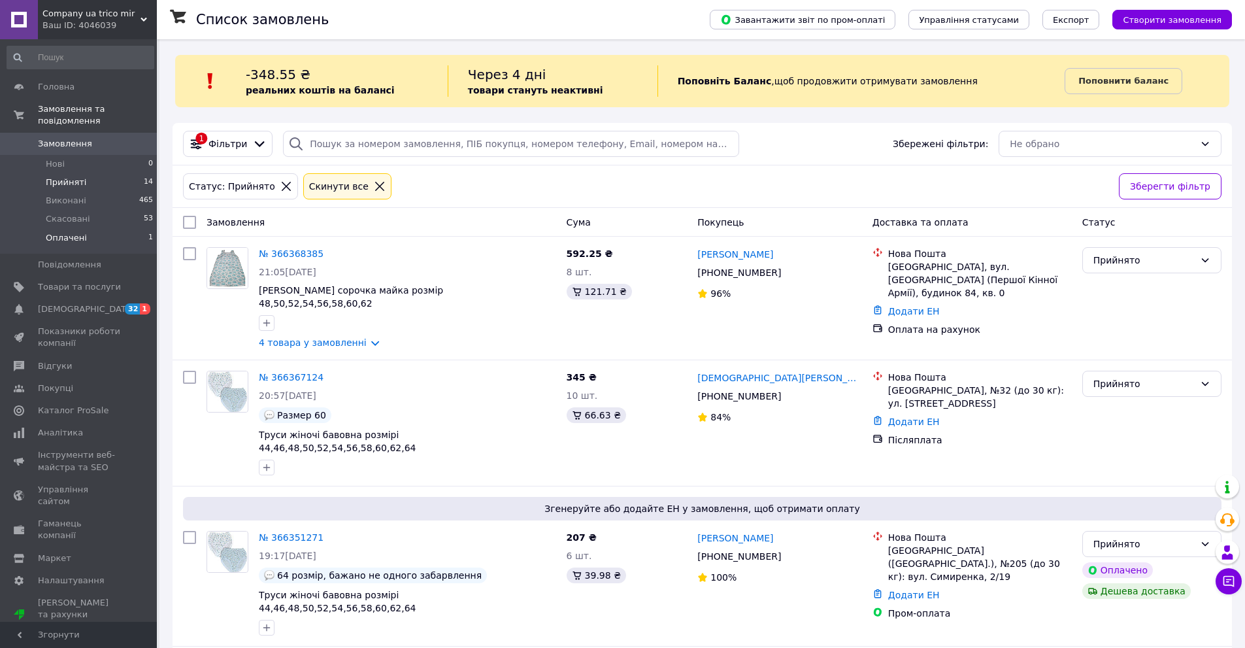
click at [86, 231] on li "Оплачені 1" at bounding box center [80, 241] width 161 height 25
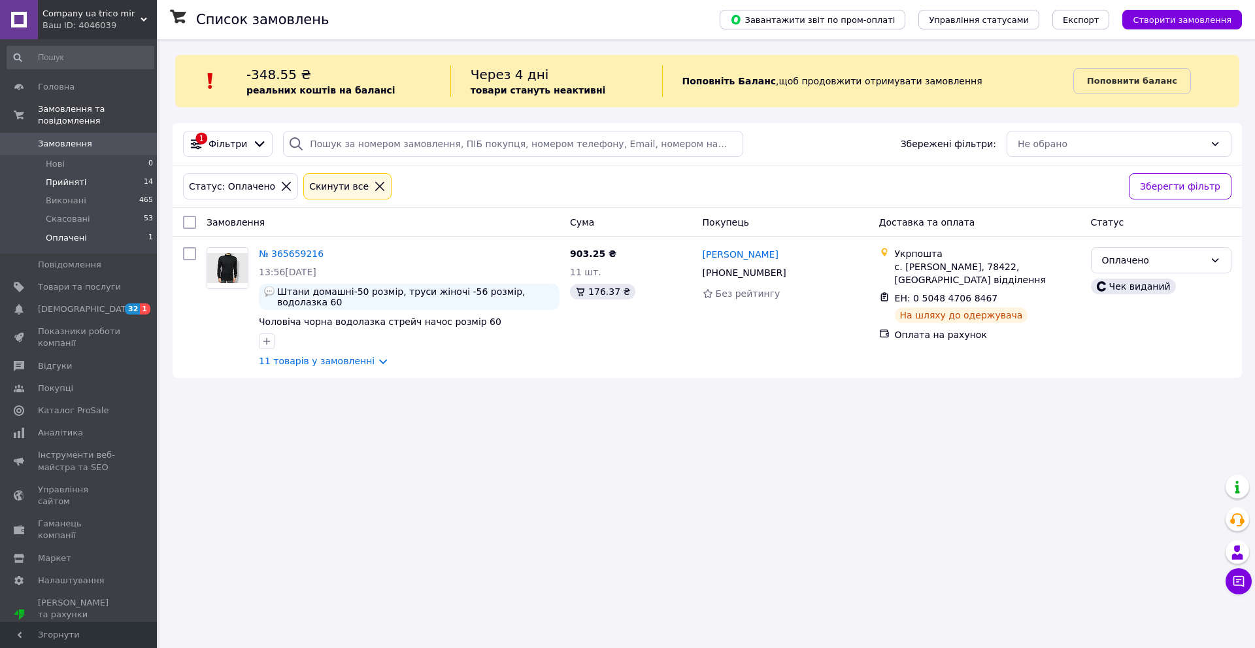
click at [57, 176] on span "Прийняті" at bounding box center [66, 182] width 41 height 12
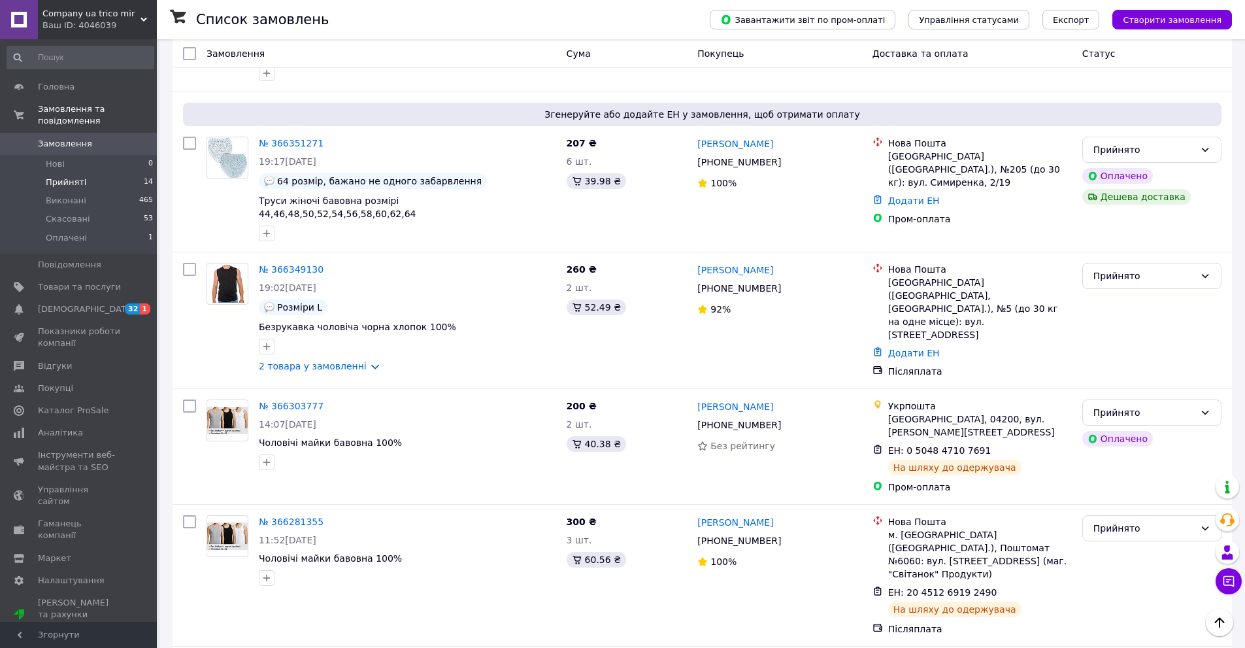
scroll to position [459, 0]
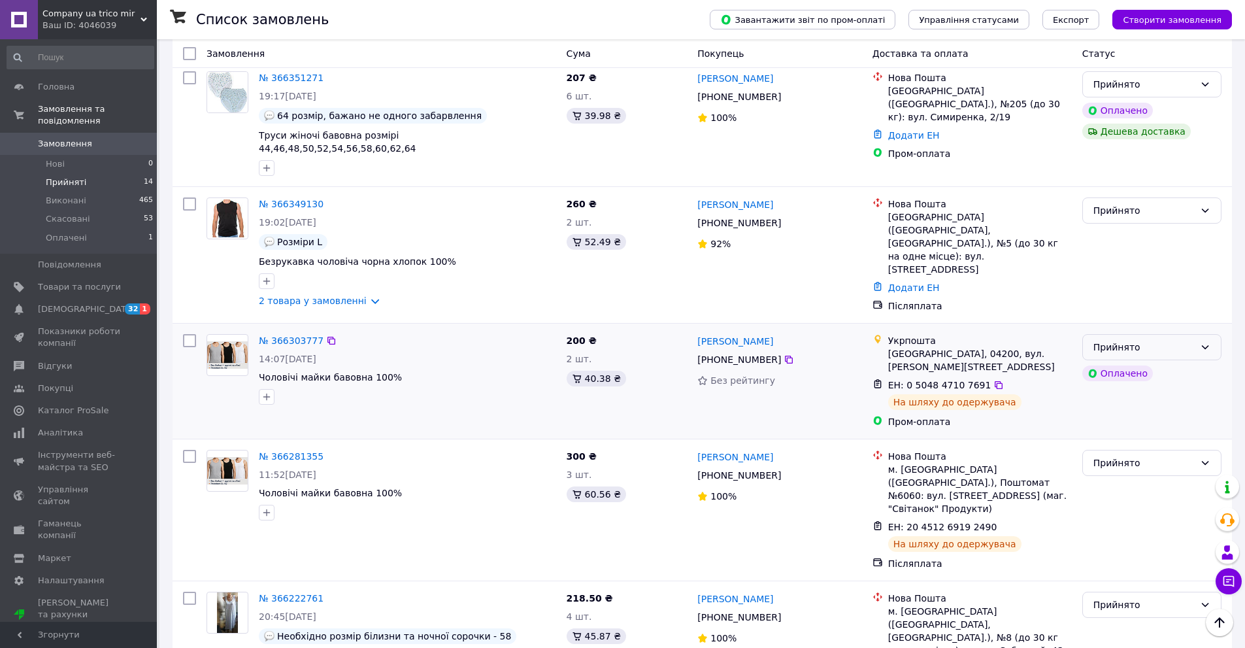
click at [1161, 340] on div "Прийнято" at bounding box center [1143, 347] width 101 height 14
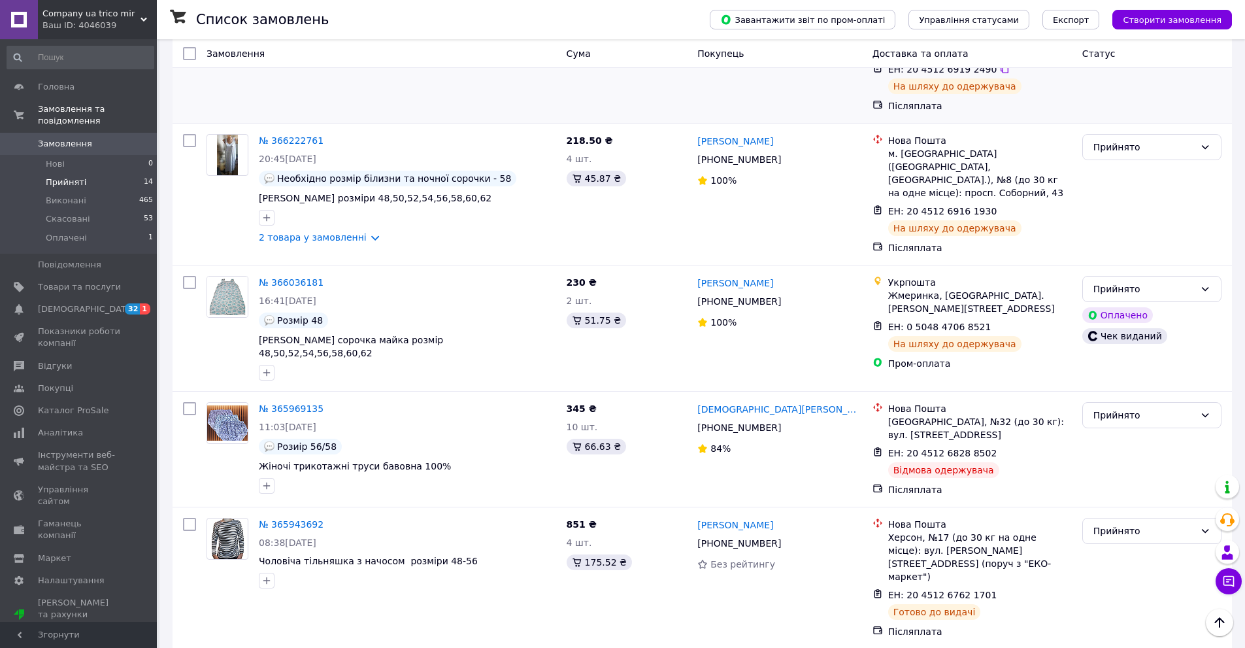
scroll to position [590, 0]
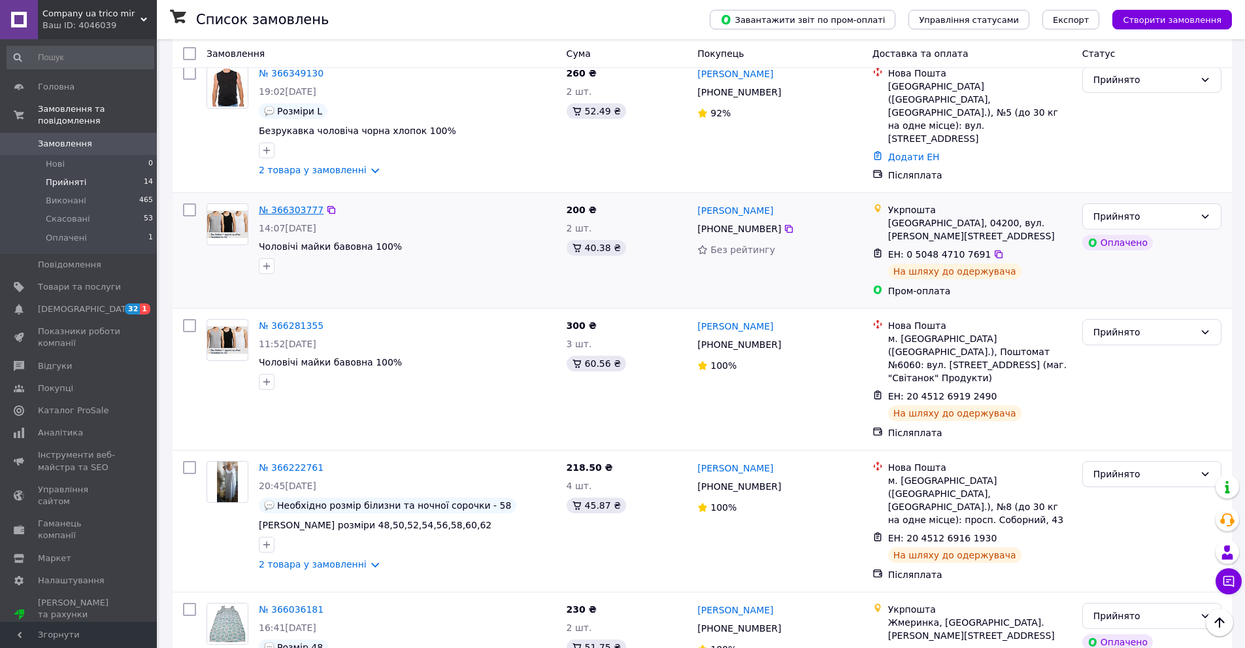
click at [286, 205] on link "№ 366303777" at bounding box center [291, 210] width 65 height 10
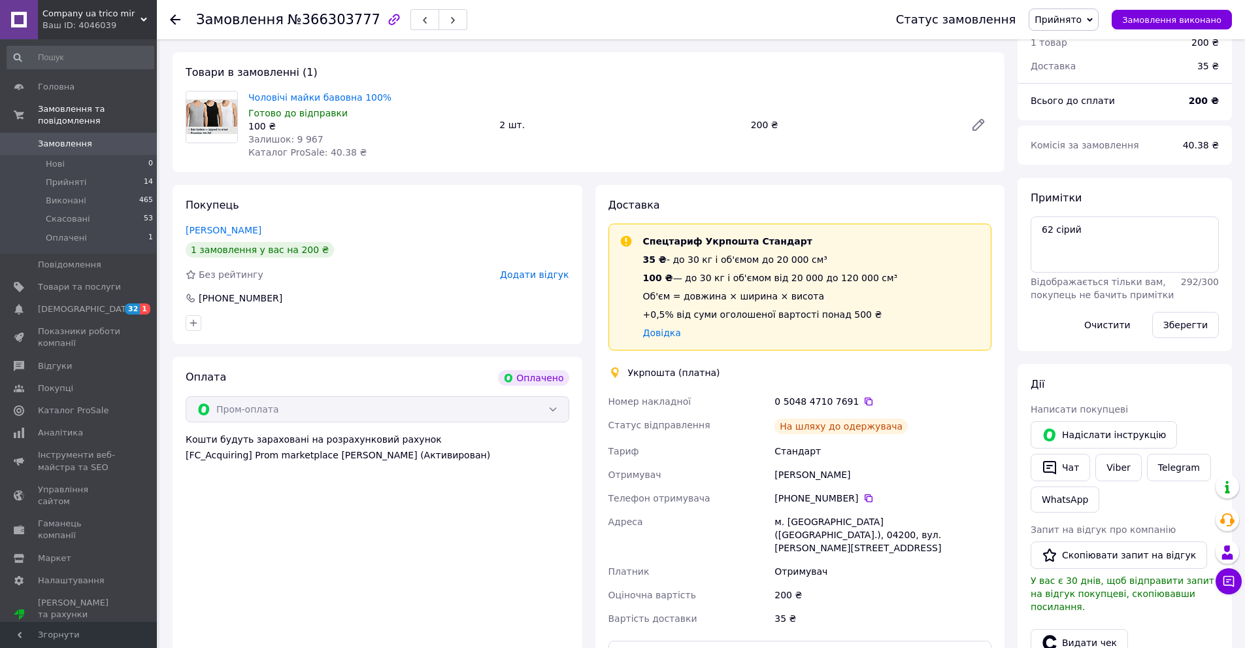
scroll to position [721, 0]
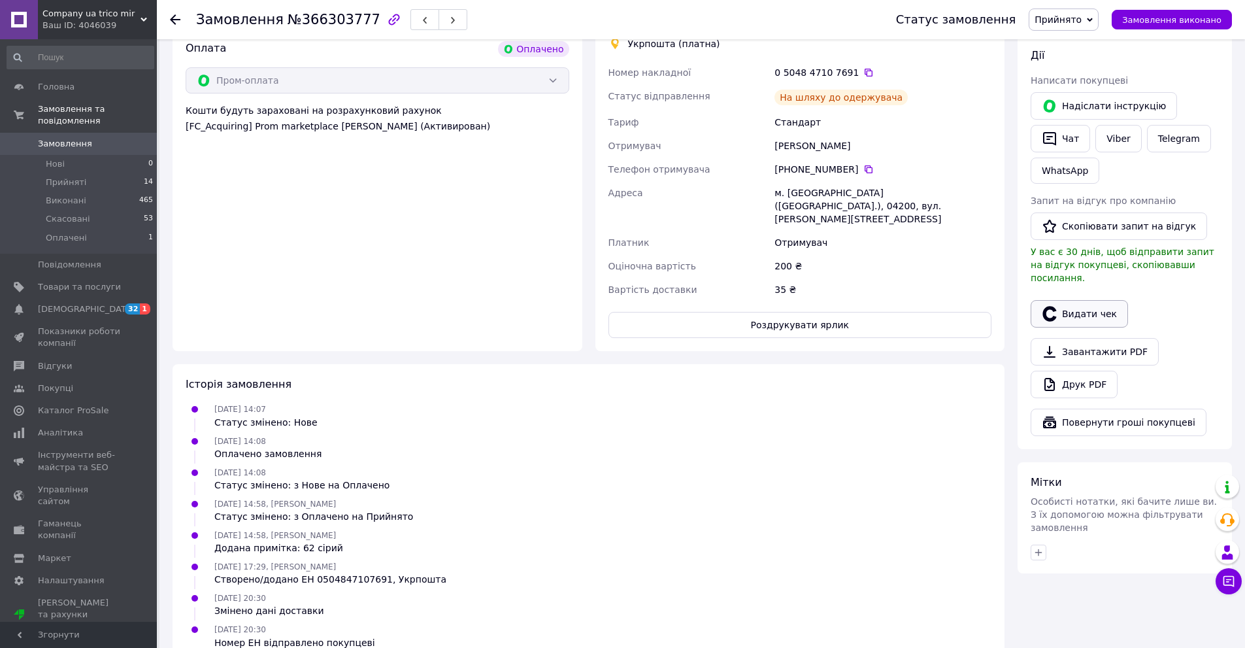
click at [1062, 300] on button "Видати чек" at bounding box center [1079, 313] width 97 height 27
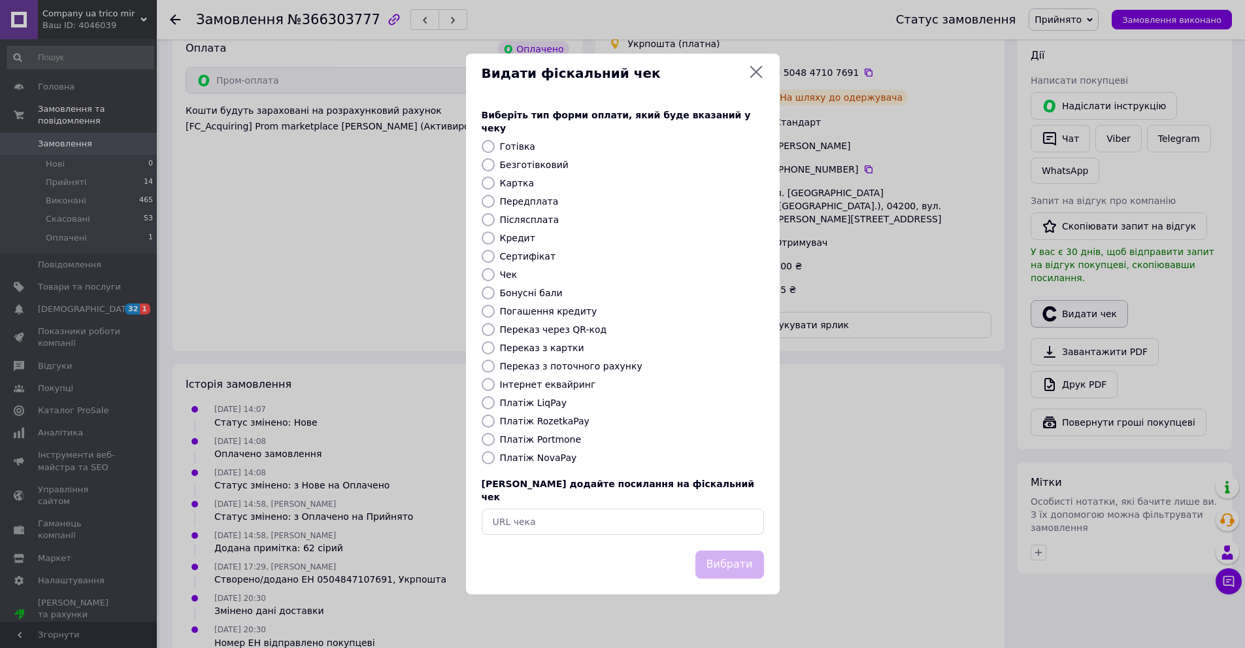
scroll to position [708, 0]
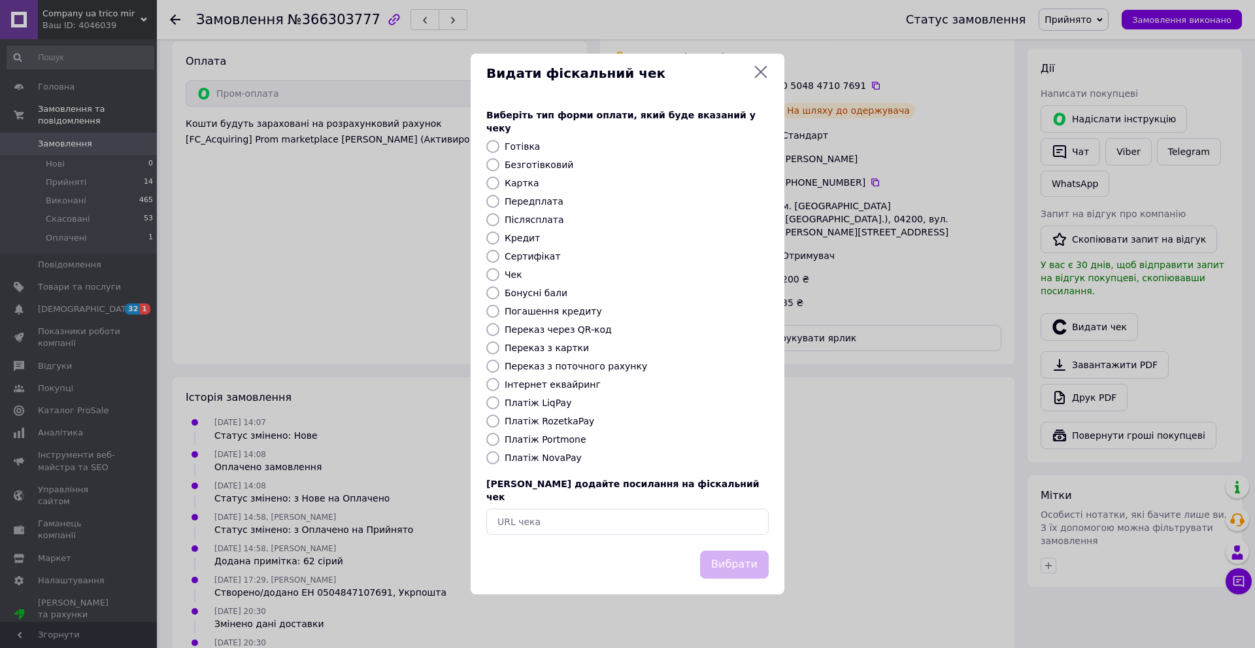
click at [497, 420] on input "Платіж RozetkaPay" at bounding box center [492, 420] width 13 height 13
radio input "true"
click at [749, 559] on button "Вибрати" at bounding box center [734, 564] width 69 height 28
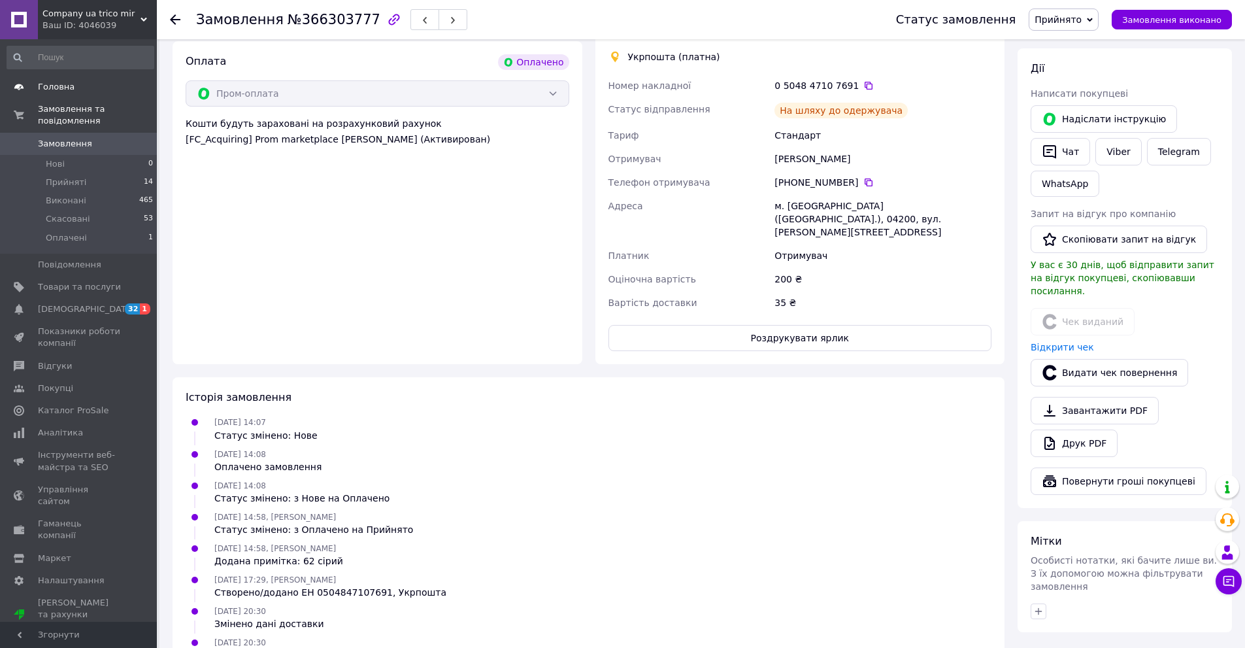
click at [54, 92] on span "Головна" at bounding box center [56, 87] width 37 height 12
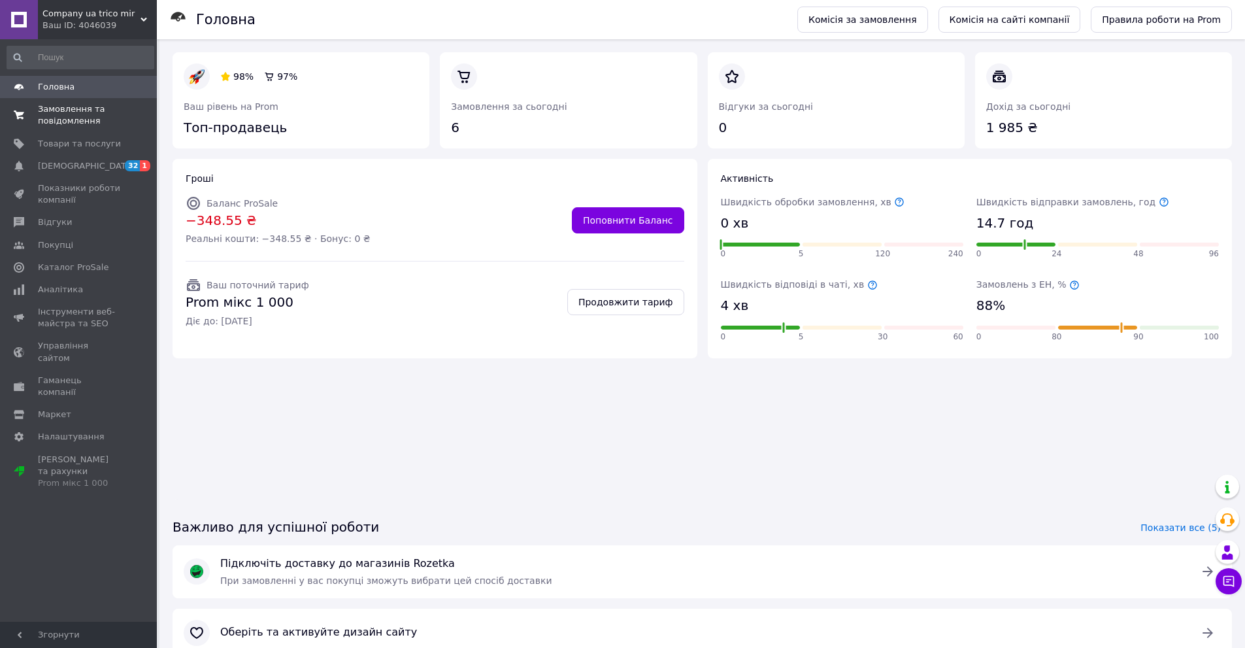
click at [67, 118] on span "Замовлення та повідомлення" at bounding box center [79, 115] width 83 height 24
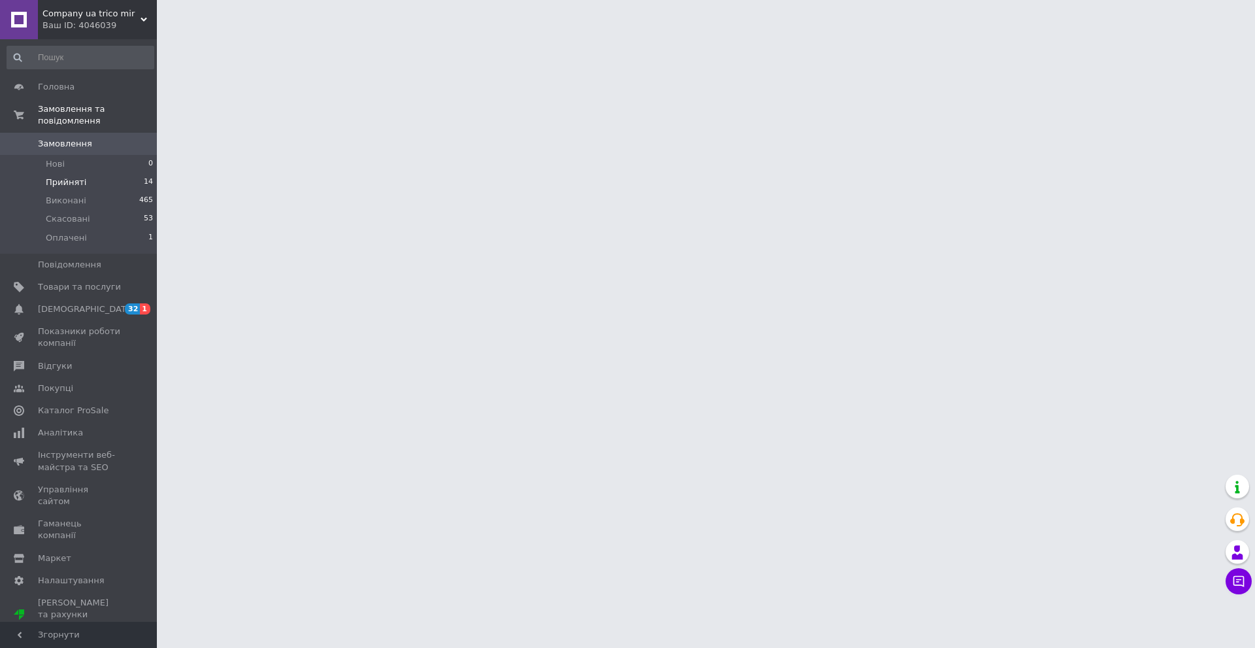
click at [56, 176] on span "Прийняті" at bounding box center [66, 182] width 41 height 12
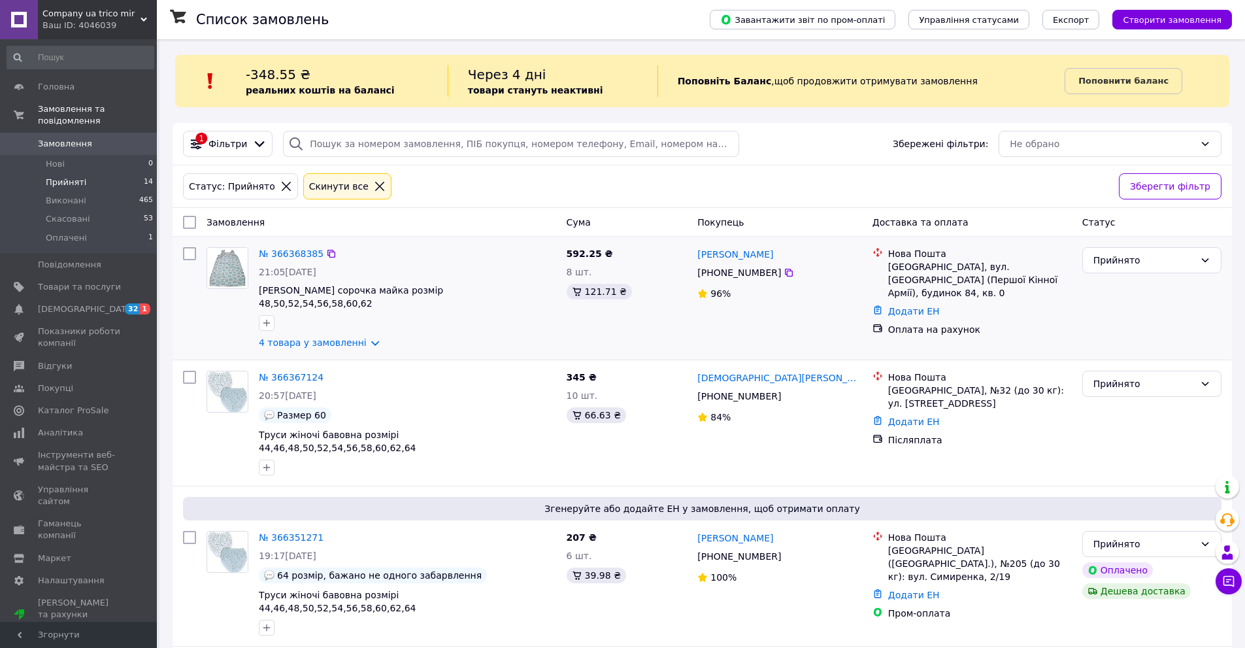
click at [291, 322] on div "№ 366368385 21:05, 12.10.2025 Бабусина сорочка майка розмір 48,50,52,54,56,58,6…" at bounding box center [408, 298] width 308 height 112
click at [299, 337] on link "4 товара у замовленні" at bounding box center [313, 342] width 108 height 10
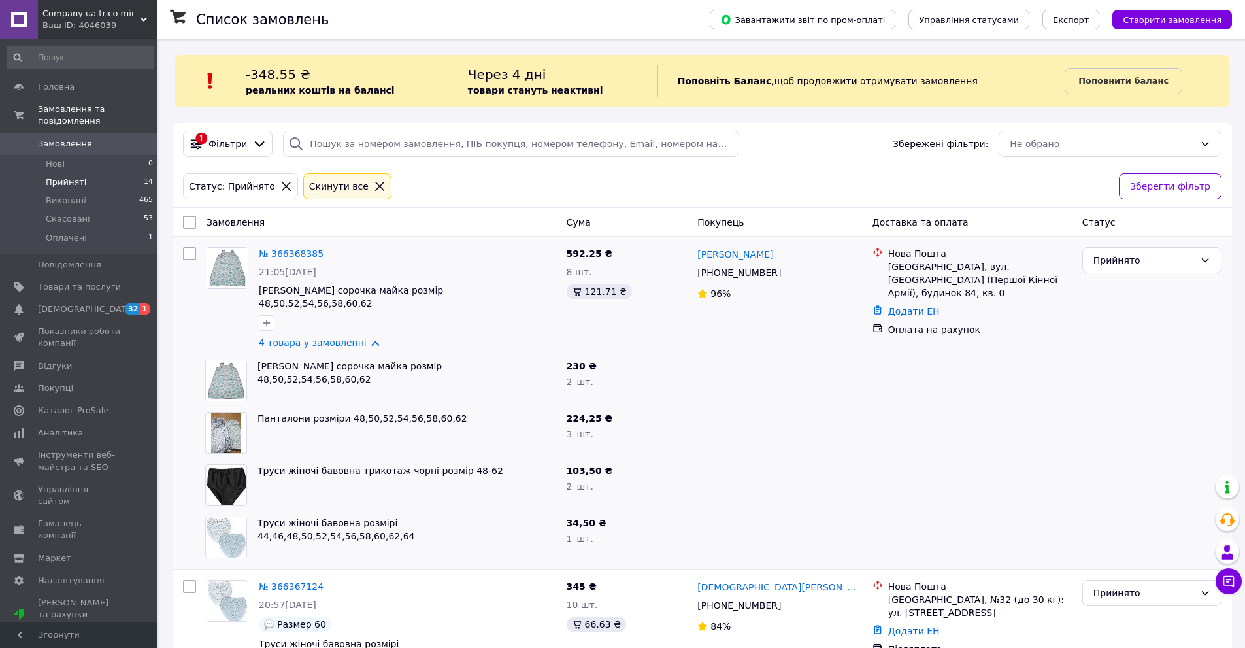
scroll to position [131, 0]
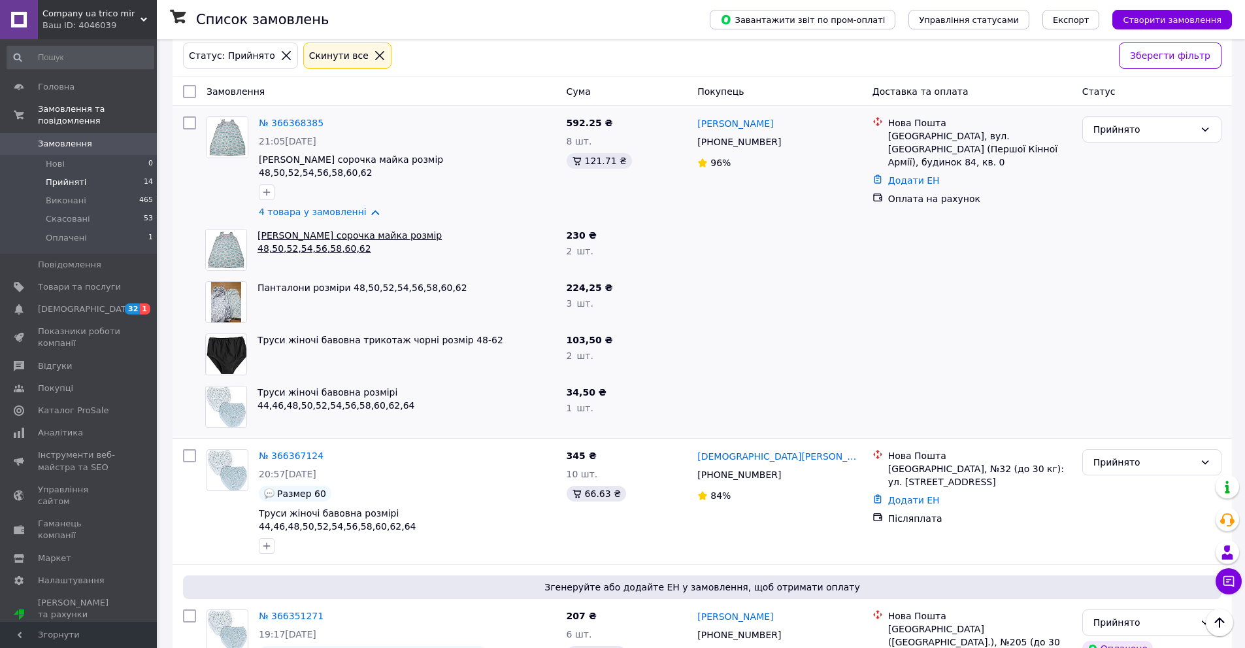
click at [352, 230] on link "[PERSON_NAME] сорочка майка розмір 48,50,52,54,56,58,60,62" at bounding box center [349, 242] width 184 height 24
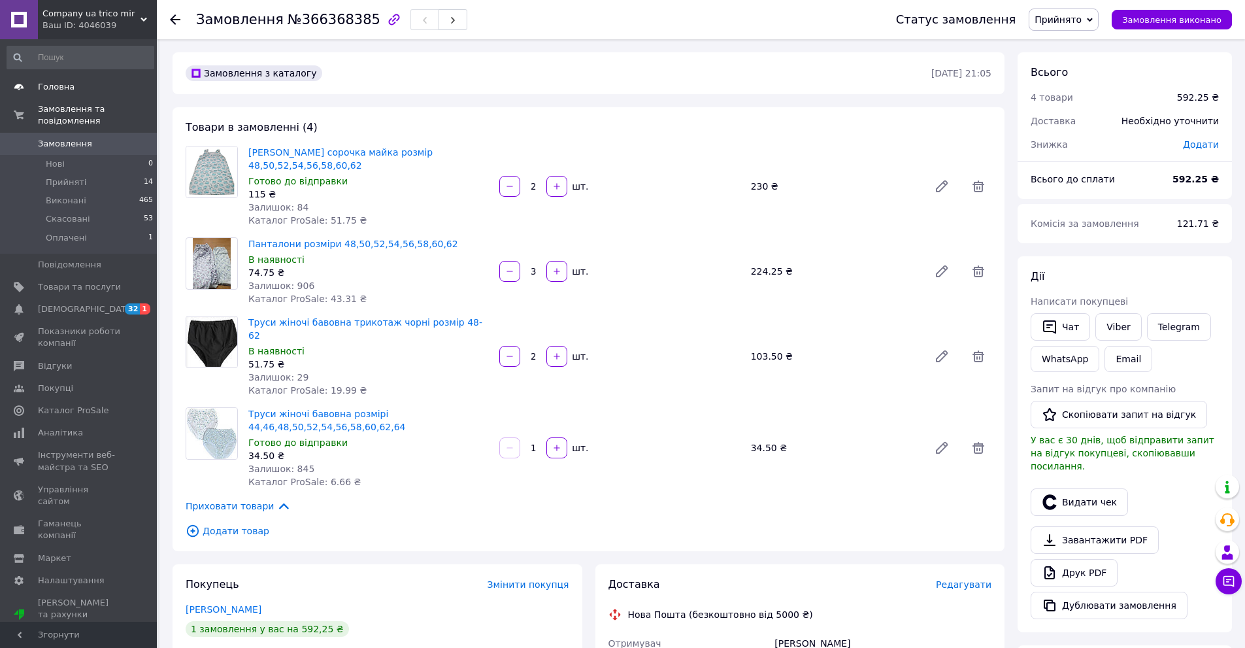
click at [52, 94] on link "Головна" at bounding box center [80, 87] width 161 height 22
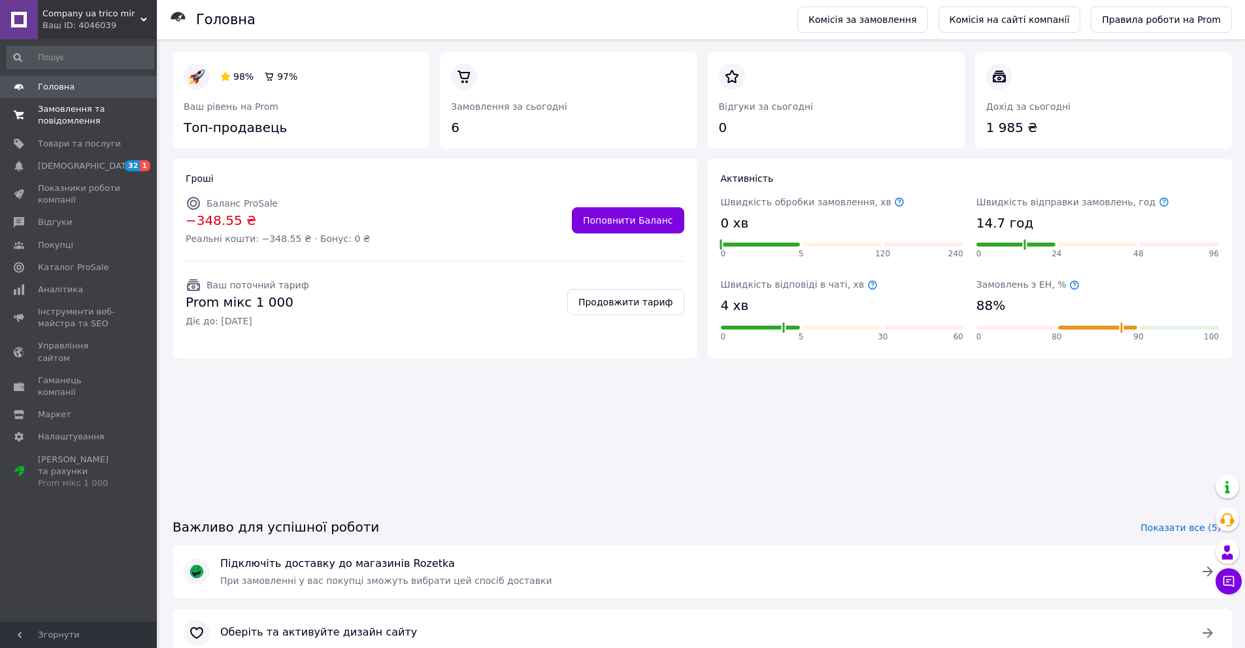
click at [66, 106] on span "Замовлення та повідомлення" at bounding box center [79, 115] width 83 height 24
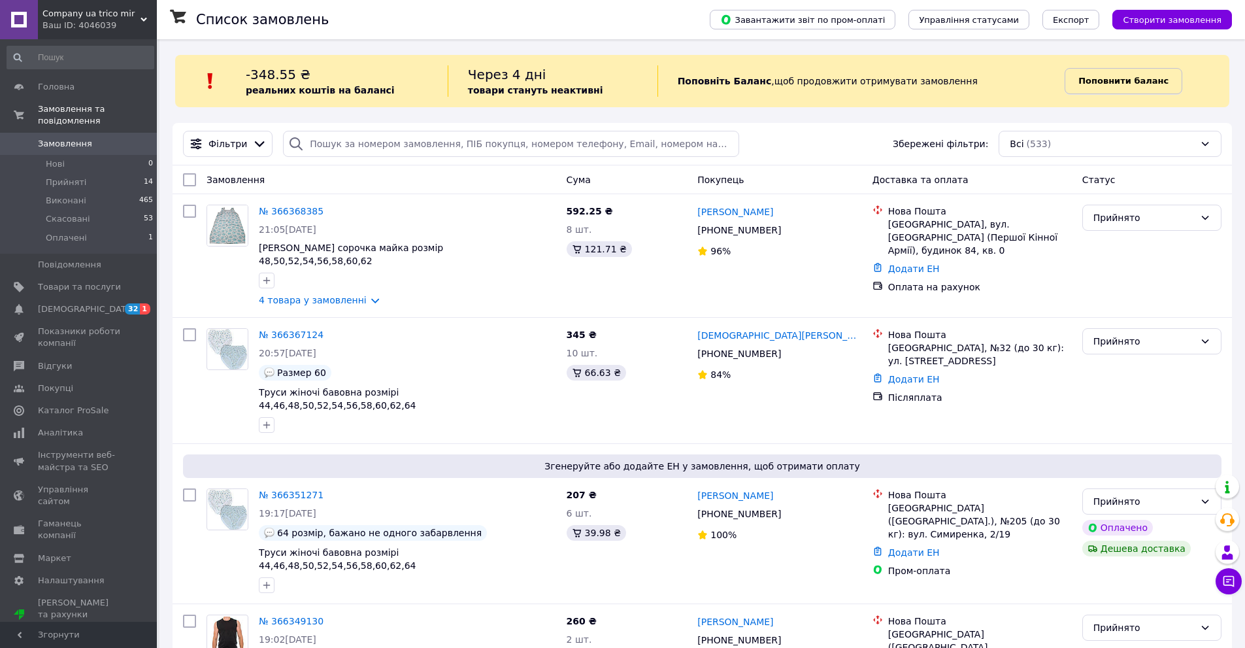
click at [1134, 86] on span "Поповнити баланс" at bounding box center [1123, 80] width 90 height 13
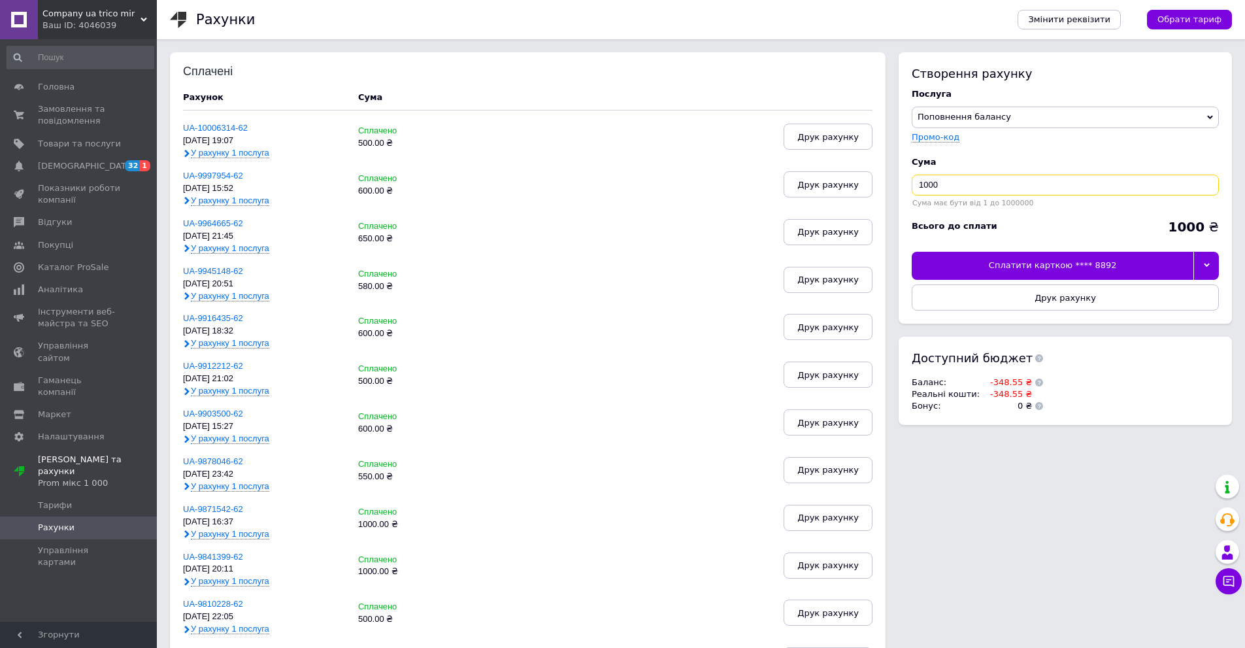
click at [976, 193] on input "1000" at bounding box center [1065, 184] width 307 height 21
type input "1"
type input "500"
click at [1200, 263] on div at bounding box center [1205, 265] width 25 height 27
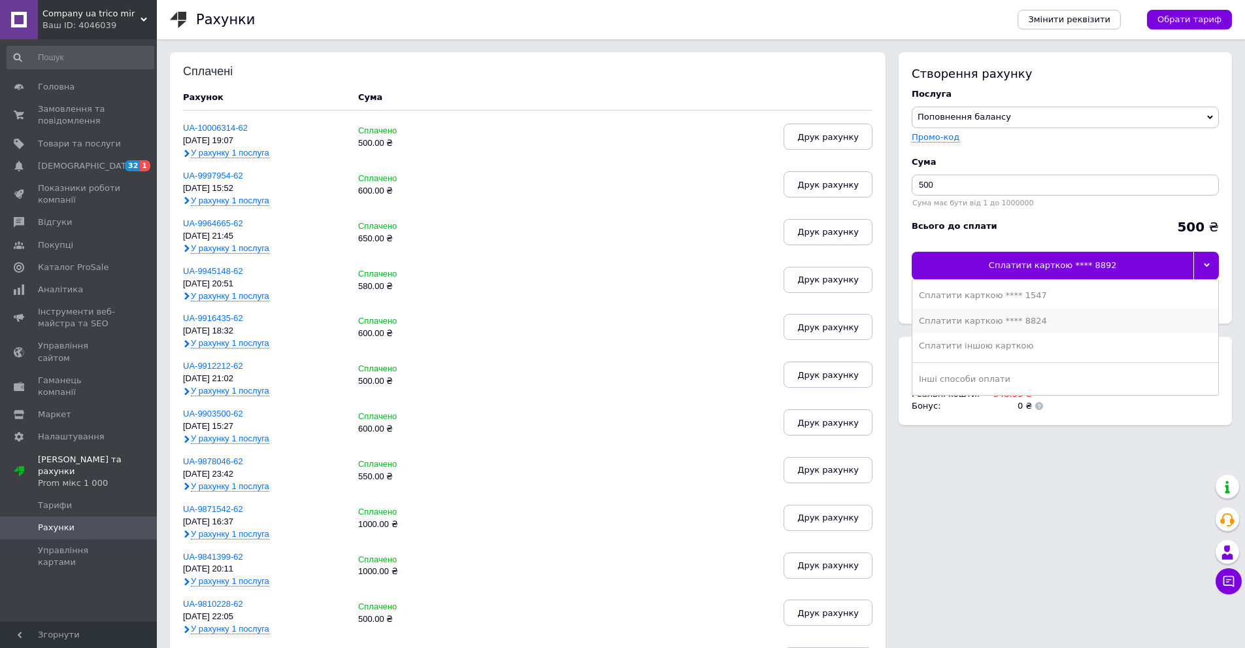
click at [1053, 324] on div "Сплатити карткою **** 8824" at bounding box center [1065, 321] width 293 height 12
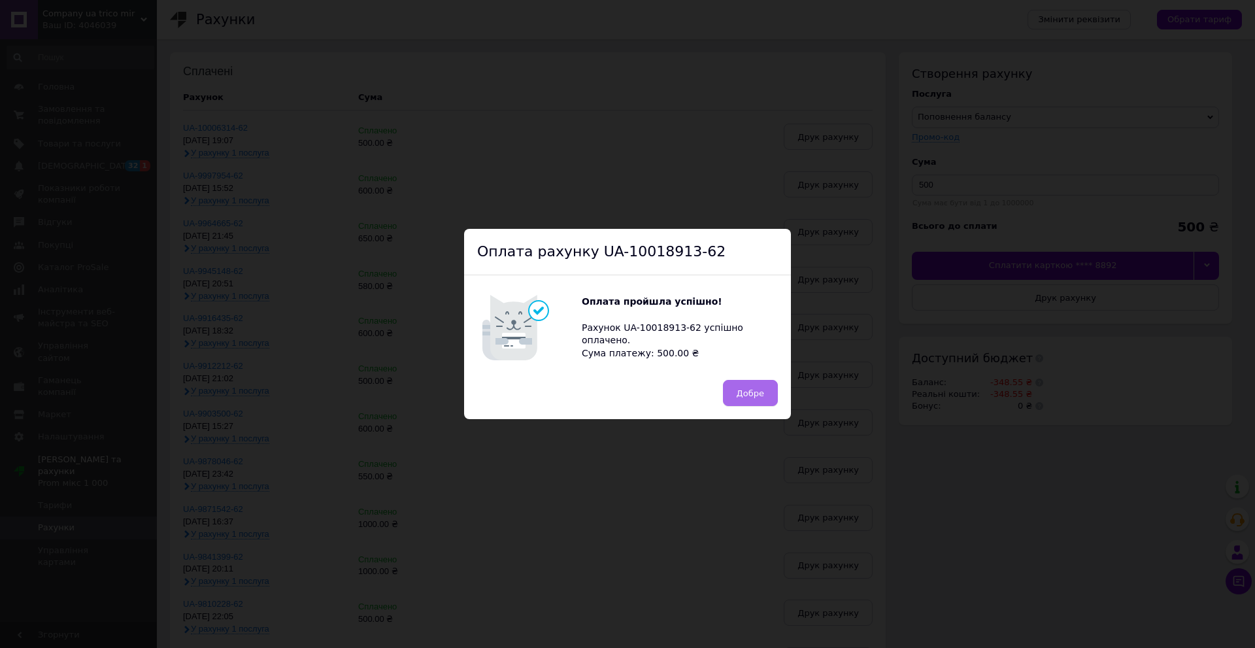
click at [737, 392] on span "Добре" at bounding box center [749, 393] width 27 height 10
